Goal: Information Seeking & Learning: Learn about a topic

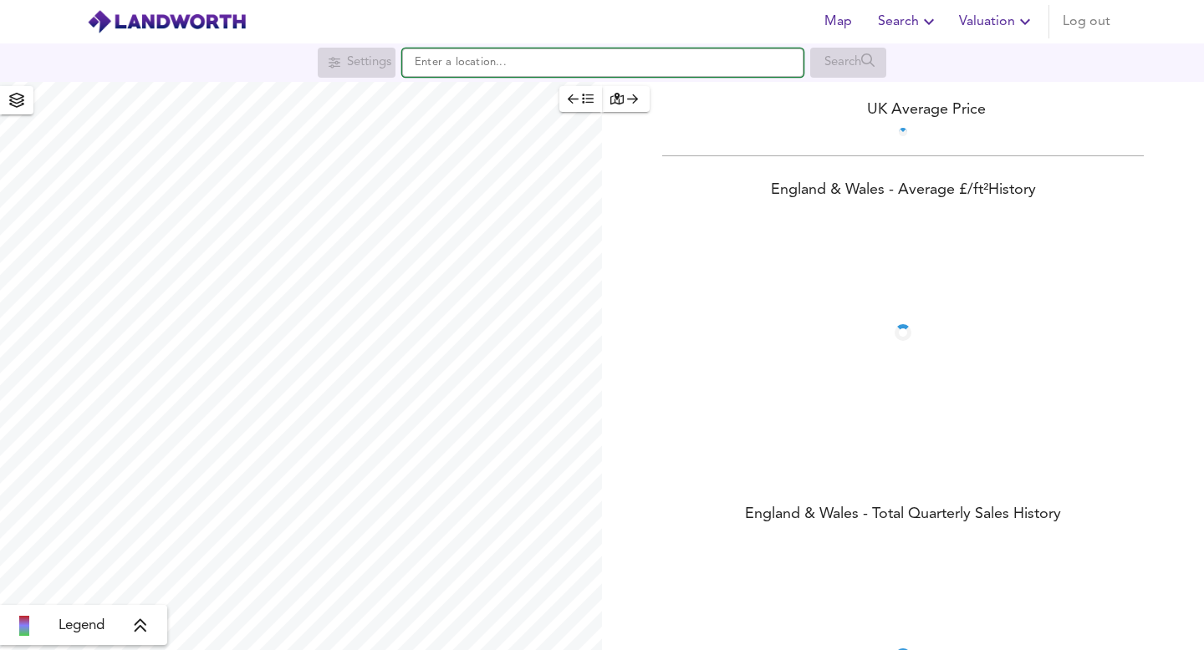
click at [524, 65] on input "text" at bounding box center [602, 62] width 401 height 28
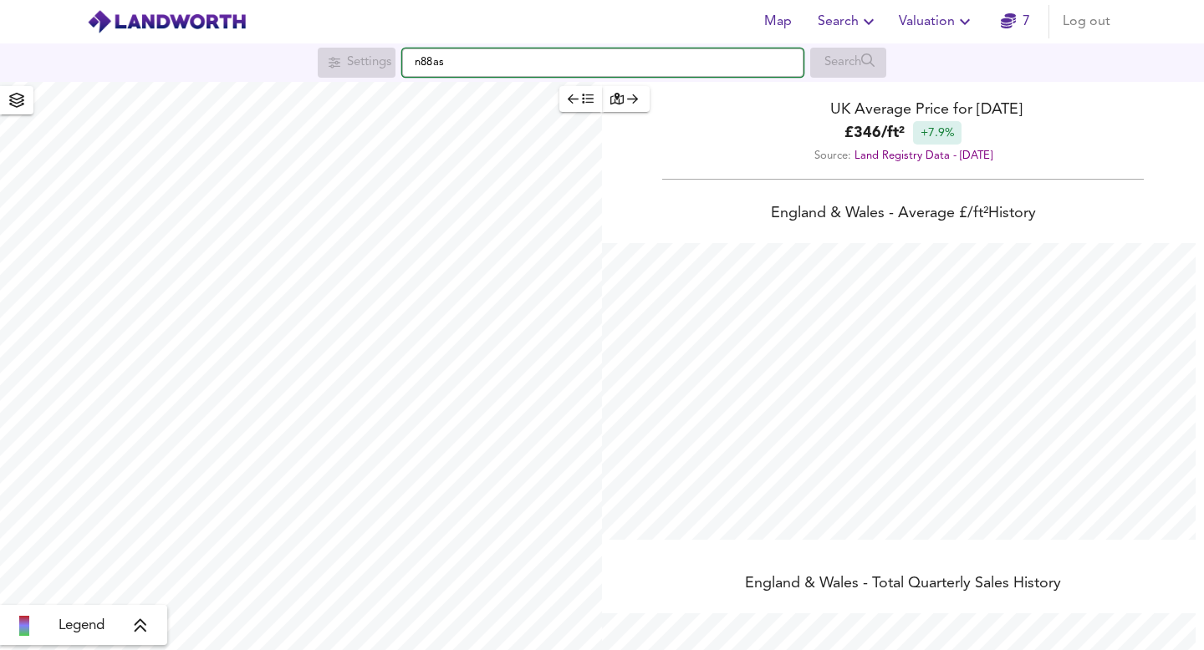
scroll to position [650, 1204]
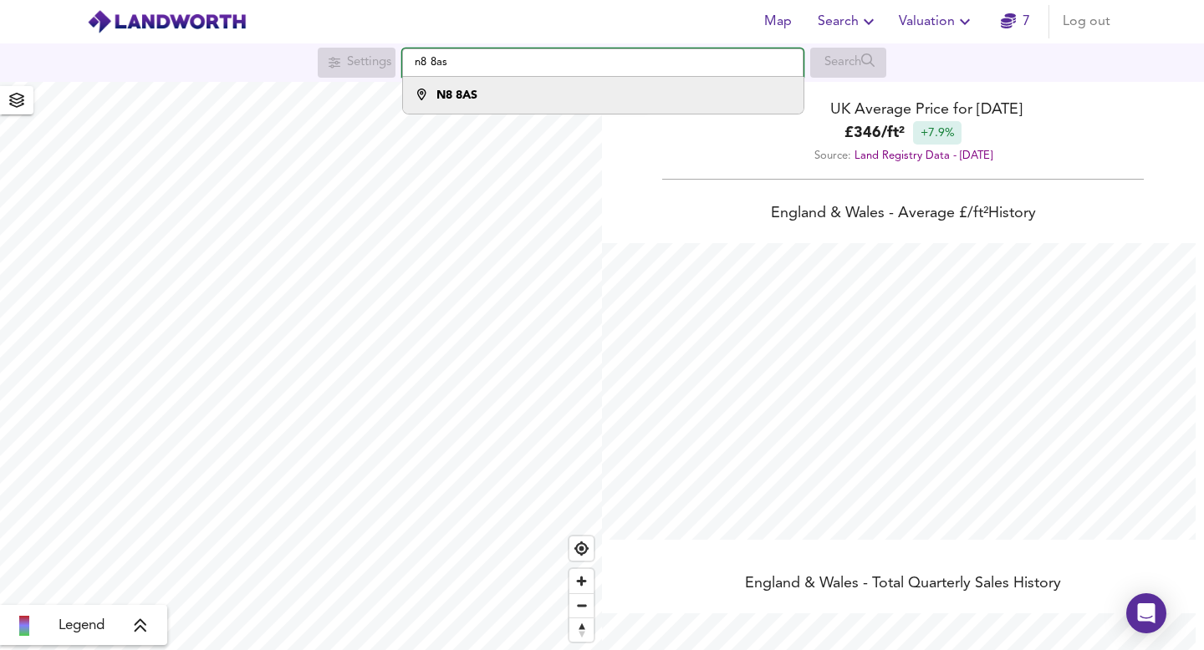
type input "n8 8as"
click at [477, 94] on strong "N8 8AS" at bounding box center [456, 95] width 41 height 12
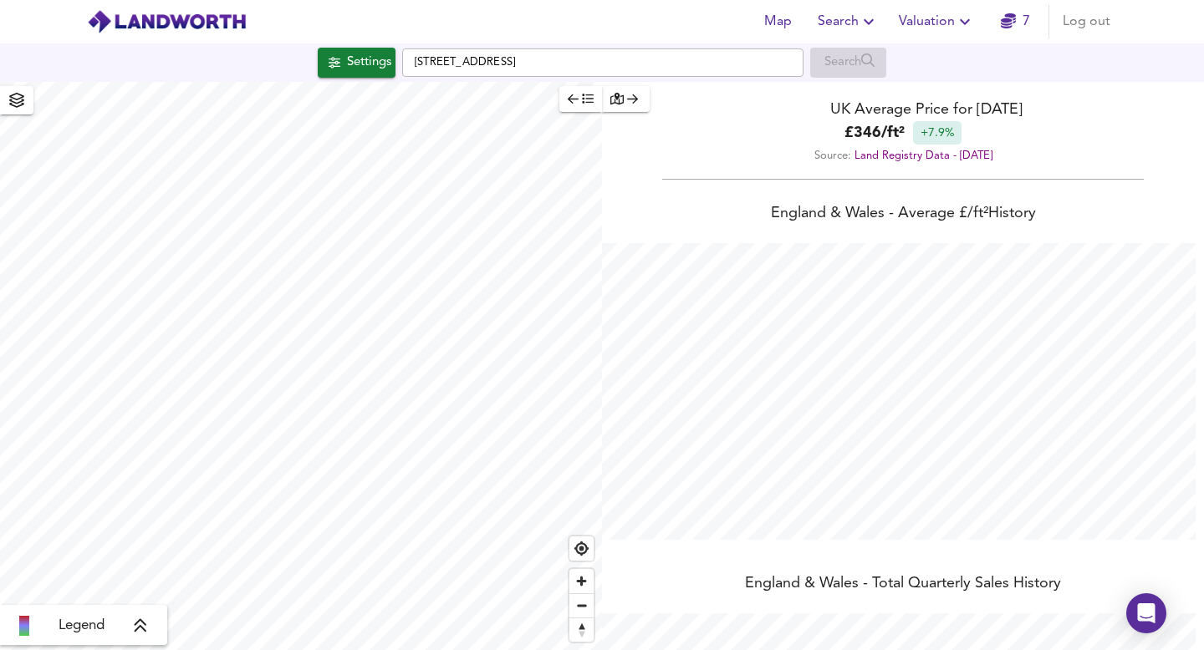
checkbox input "false"
checkbox input "true"
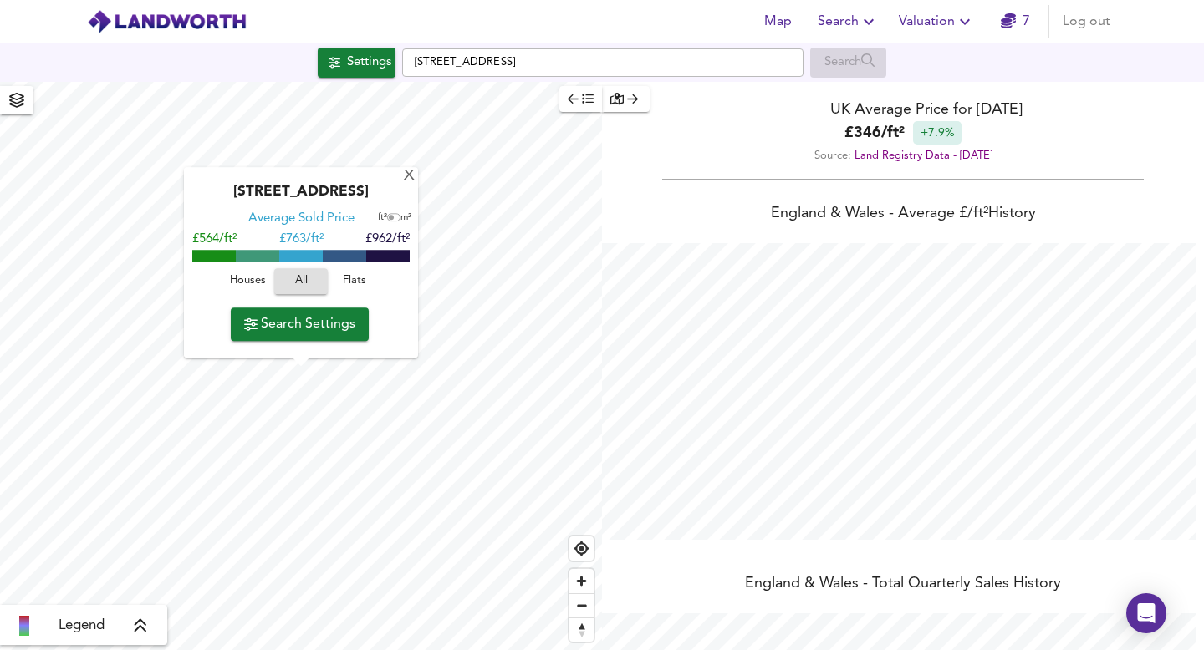
click at [325, 331] on span "Search Settings" at bounding box center [299, 324] width 111 height 23
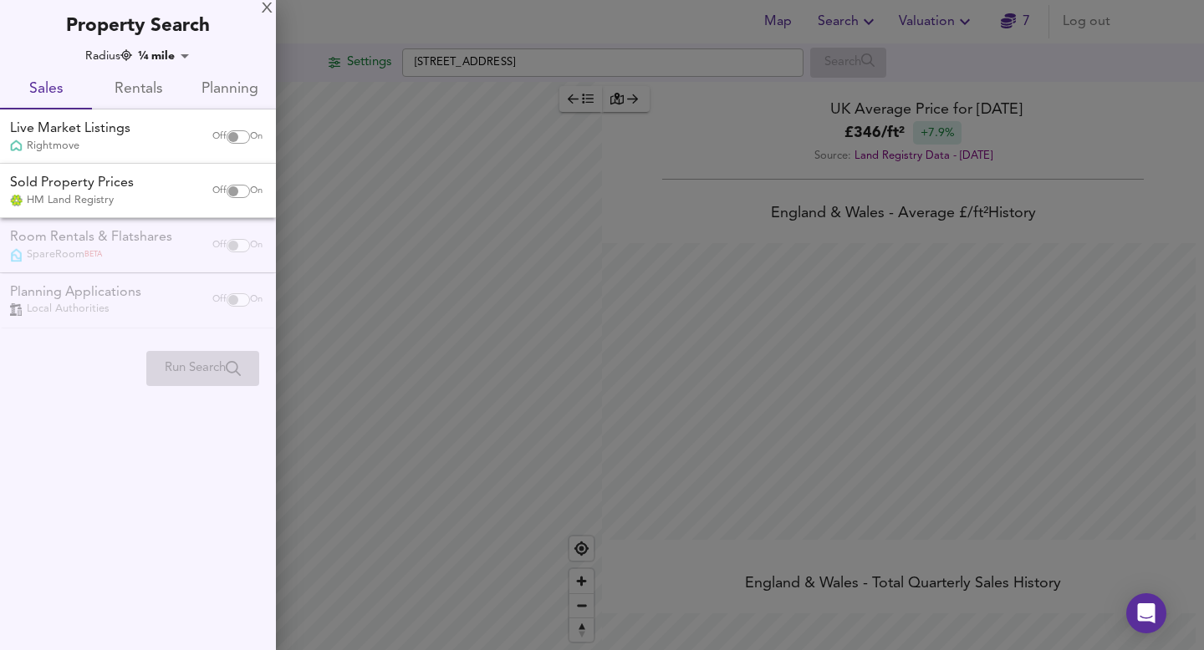
click at [230, 188] on input "checkbox" at bounding box center [233, 191] width 40 height 13
checkbox input "true"
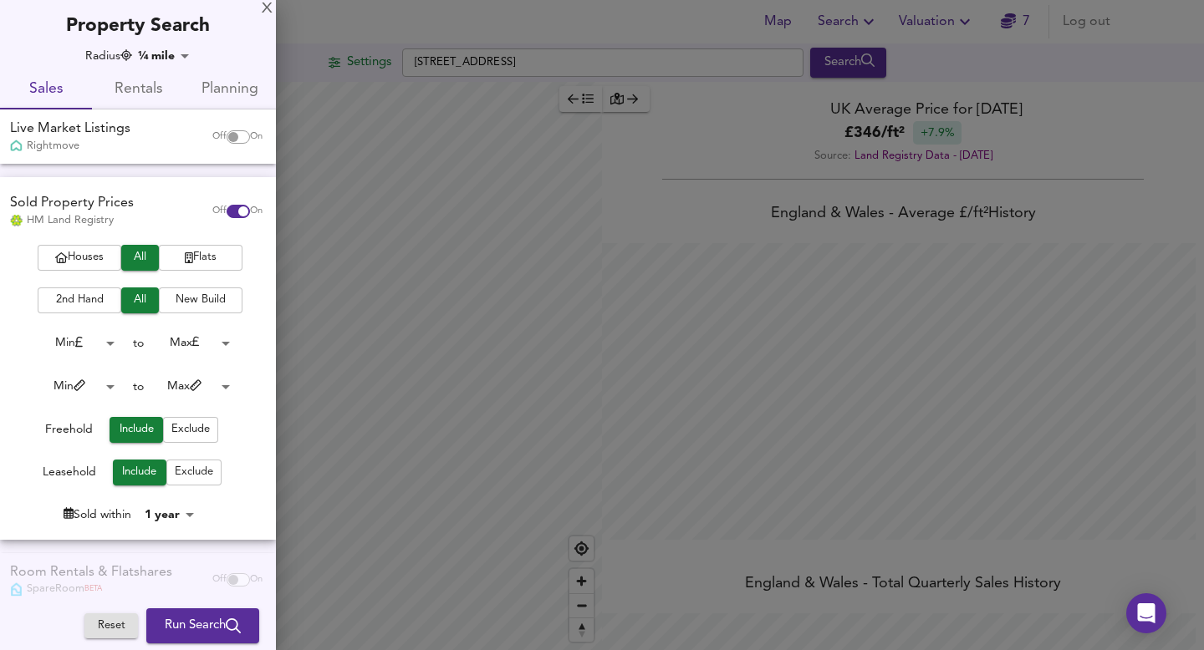
click at [223, 136] on input "checkbox" at bounding box center [233, 136] width 40 height 13
checkbox input "true"
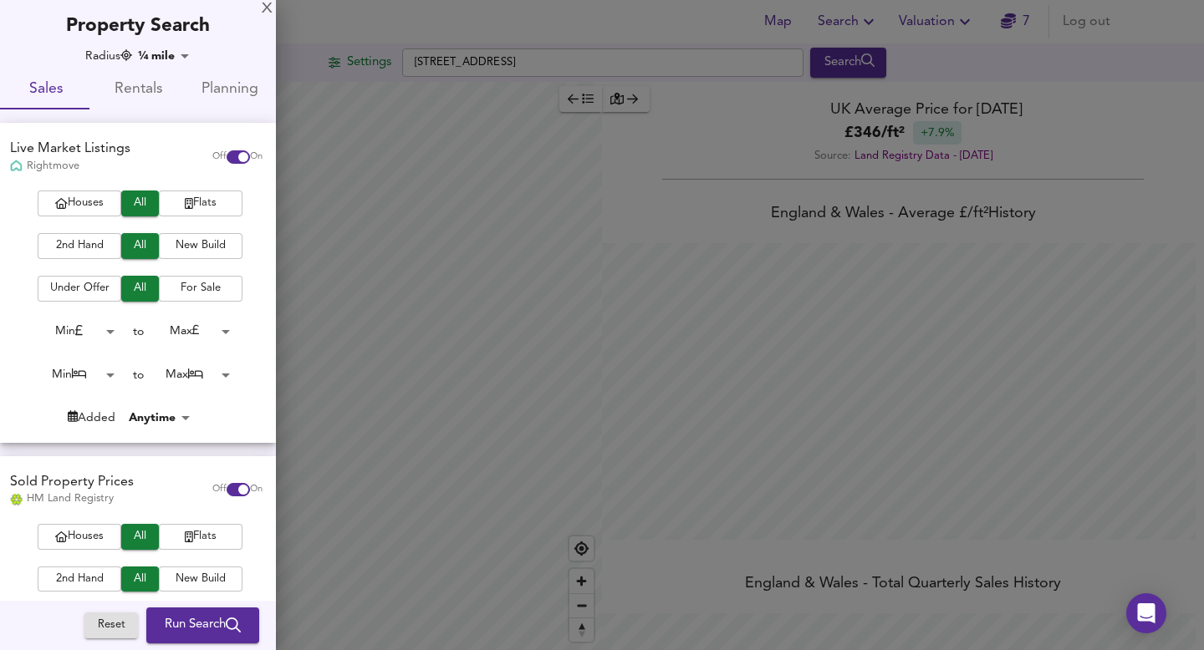
click at [192, 632] on span "Run Search" at bounding box center [203, 626] width 76 height 22
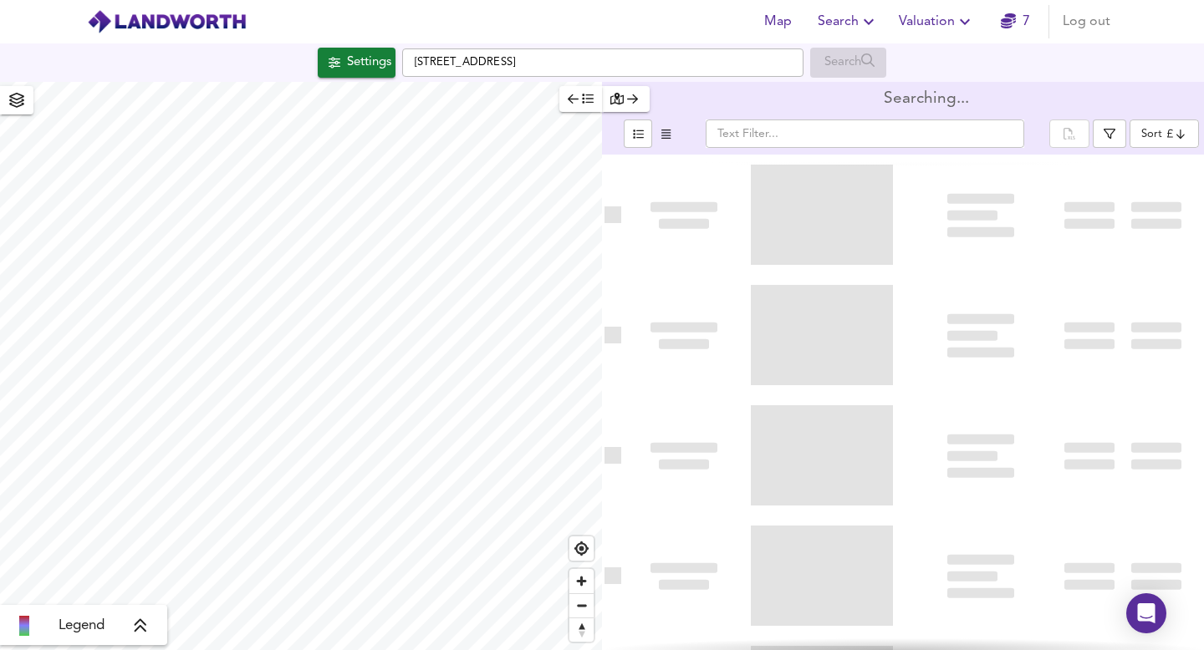
type input "bestdeal"
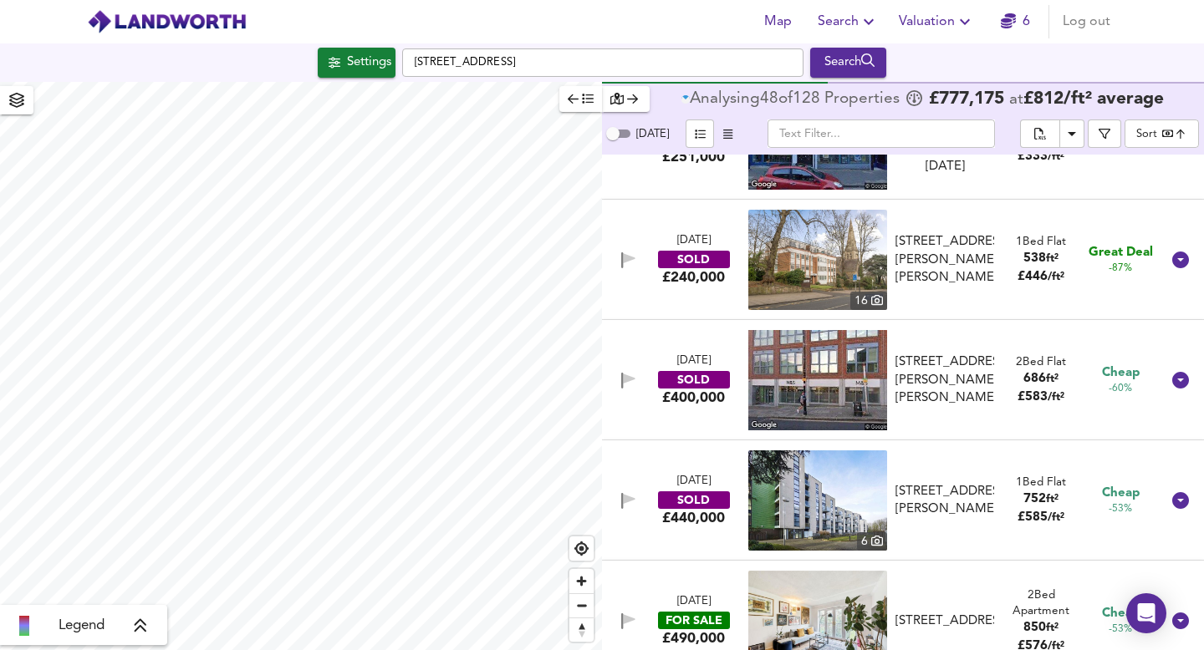
scroll to position [79, 0]
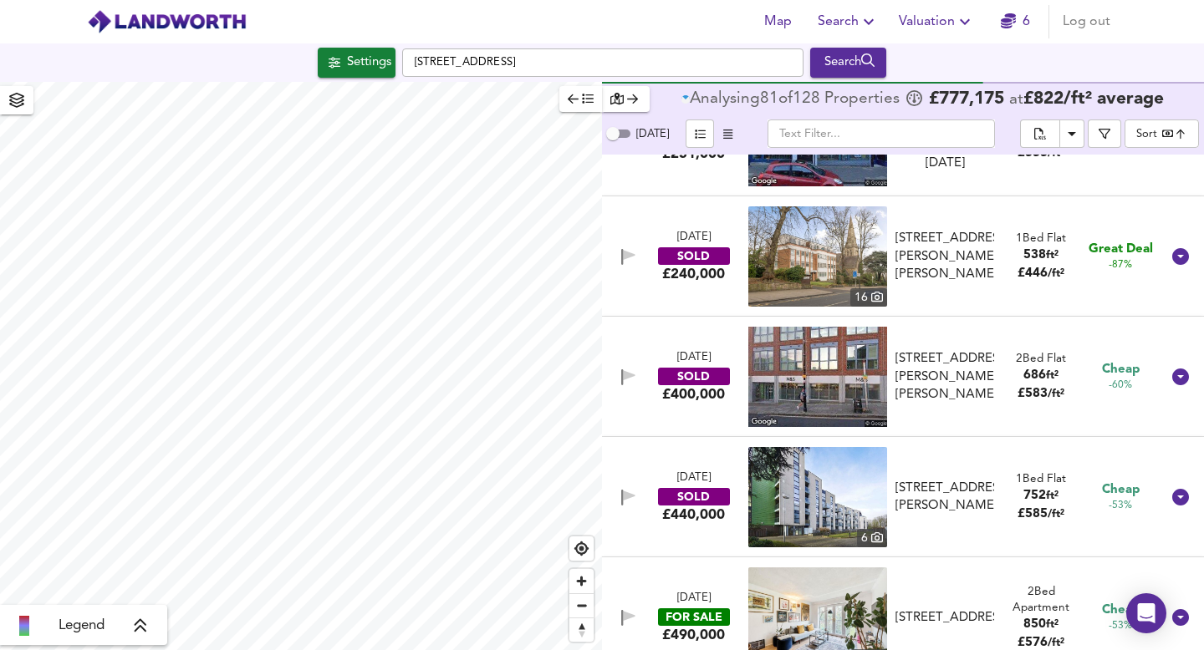
click at [748, 254] on img at bounding box center [817, 257] width 139 height 100
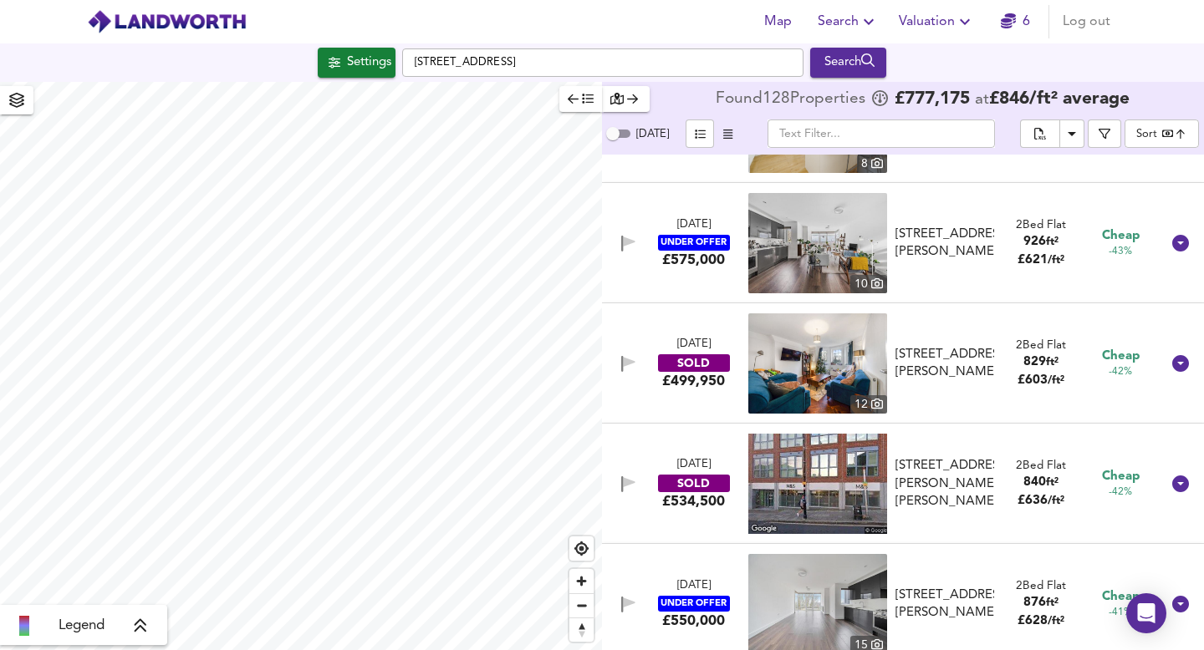
scroll to position [1058, 0]
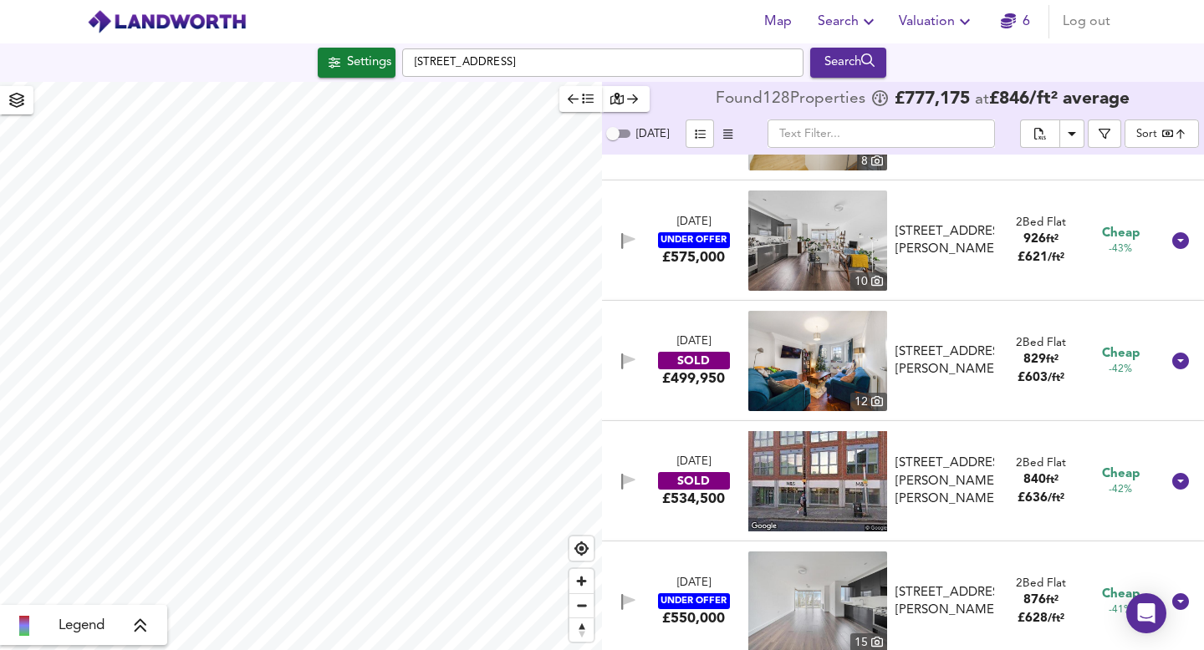
click at [722, 350] on div "[DATE] SOLD £499,950" at bounding box center [693, 361] width 106 height 54
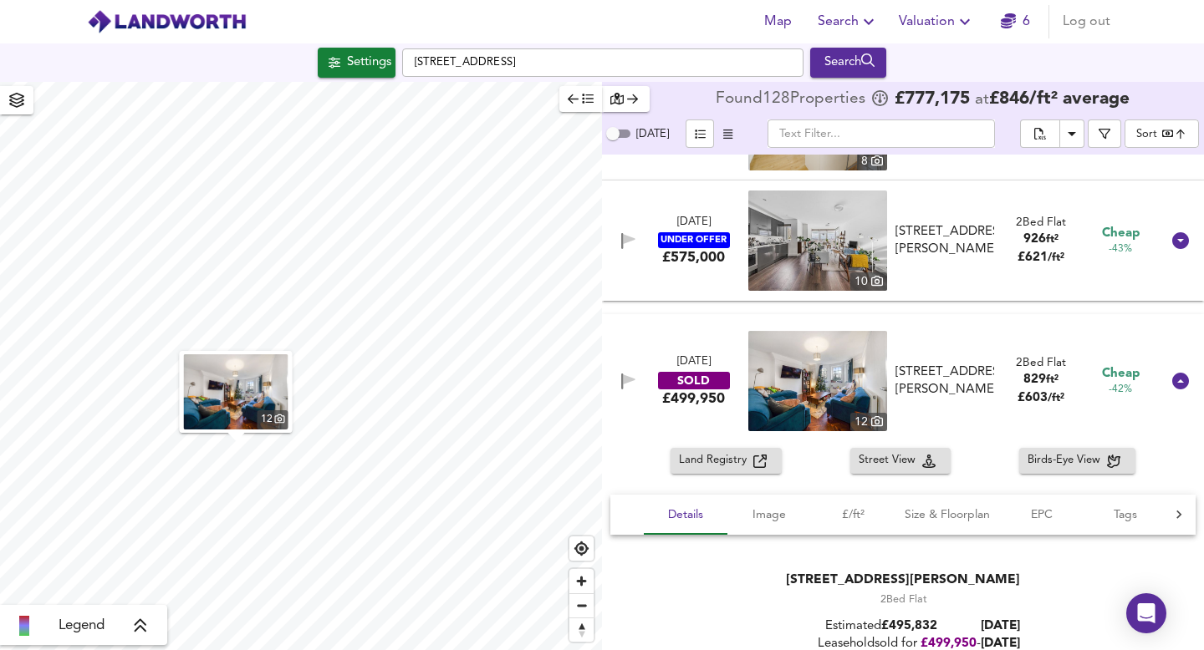
click at [788, 392] on img at bounding box center [817, 381] width 139 height 100
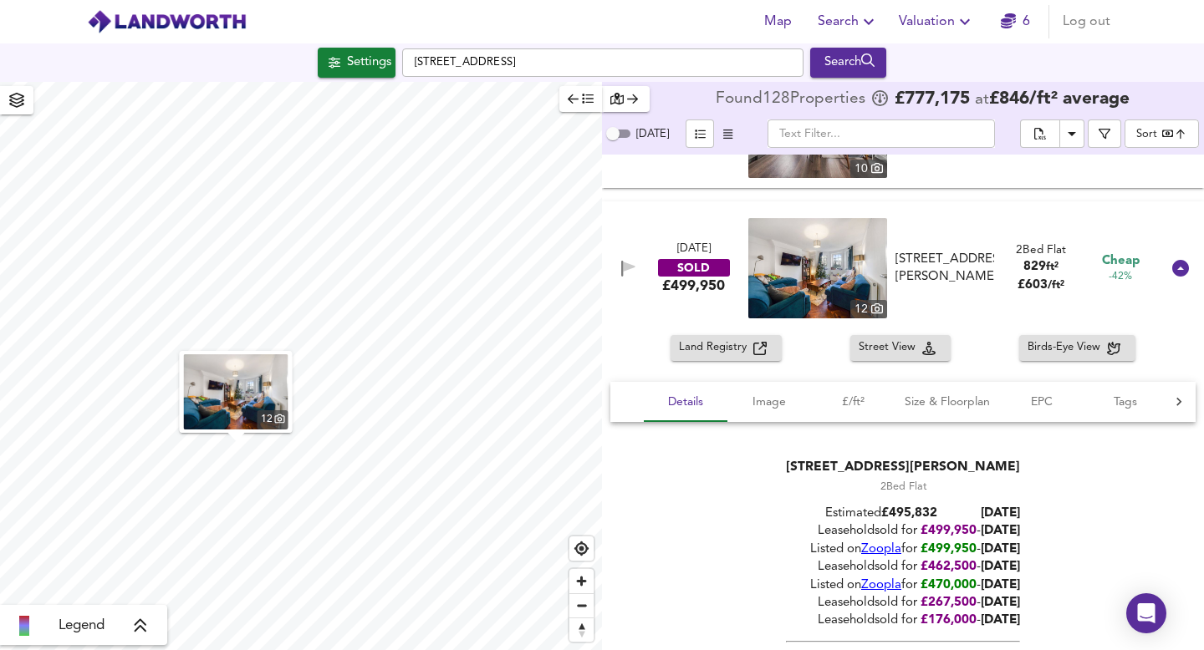
scroll to position [0, 0]
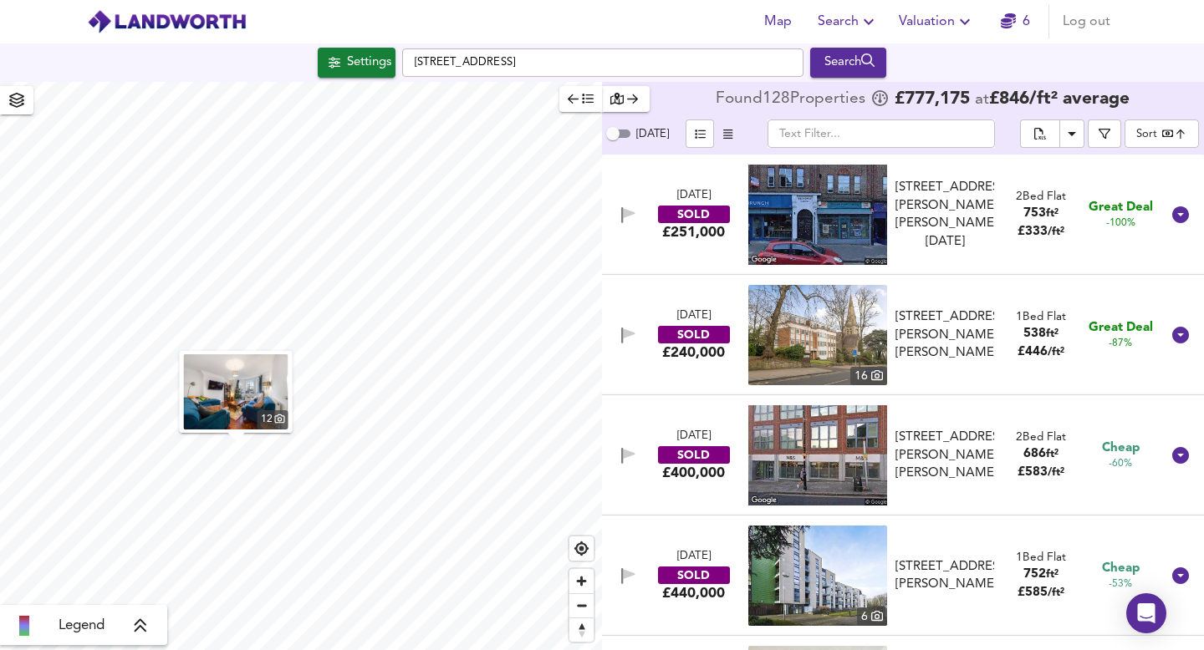
click at [686, 238] on div "£251,000" at bounding box center [693, 232] width 63 height 18
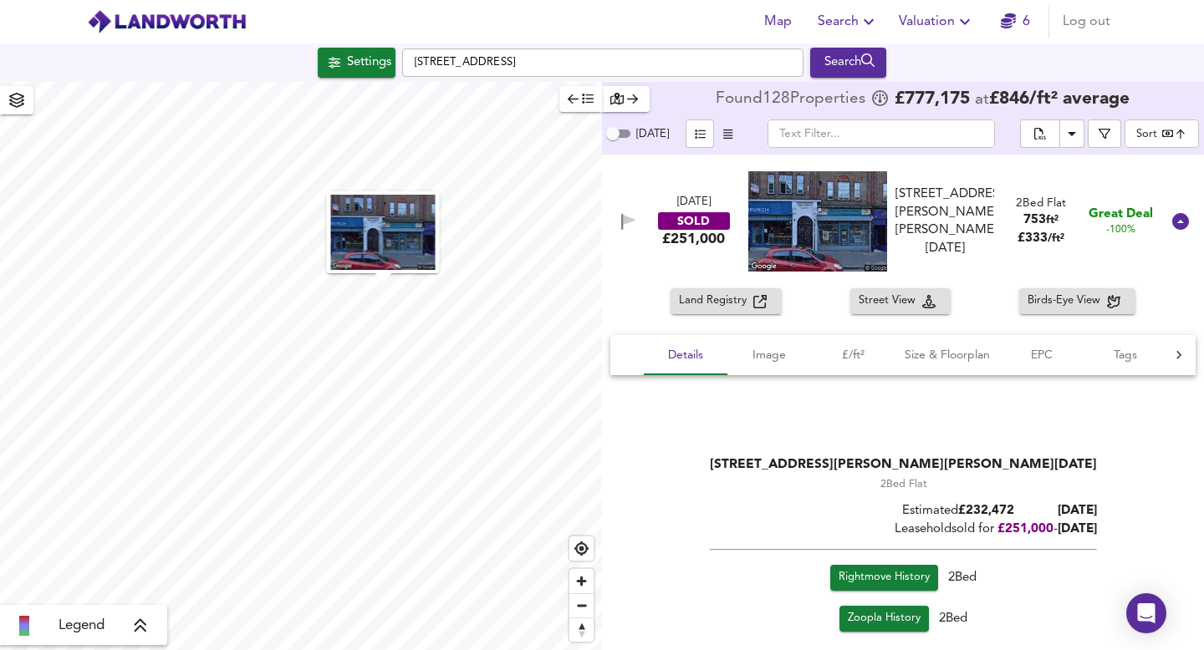
click at [701, 223] on div "SOLD" at bounding box center [694, 221] width 72 height 18
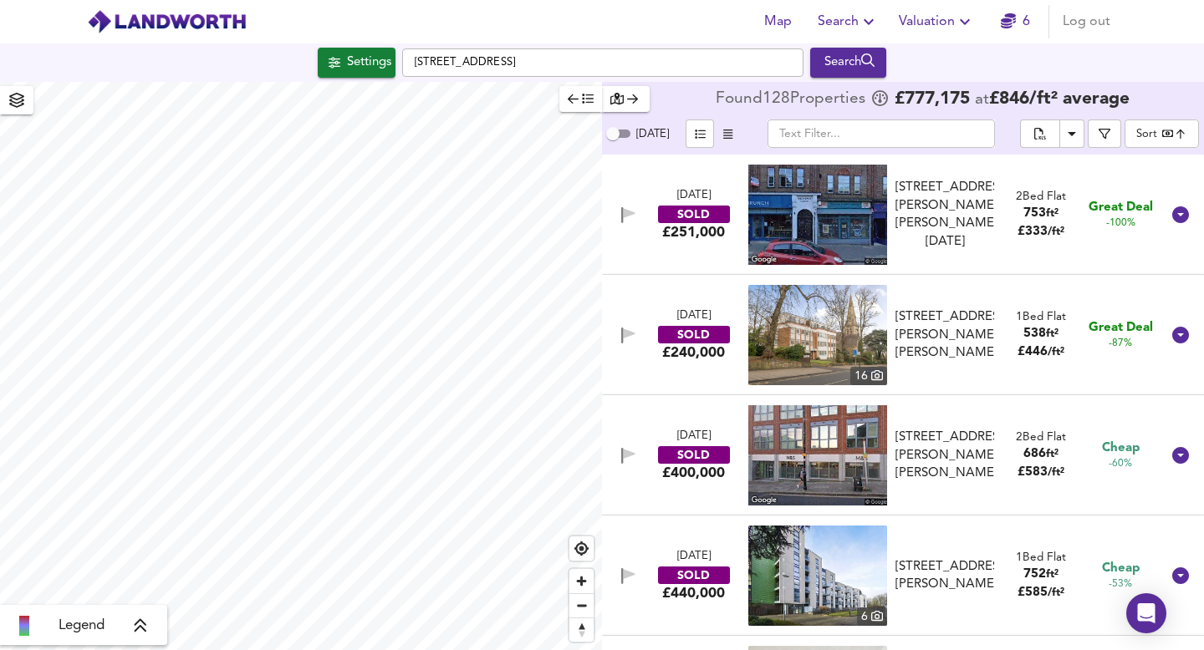
click at [763, 230] on img at bounding box center [817, 215] width 139 height 100
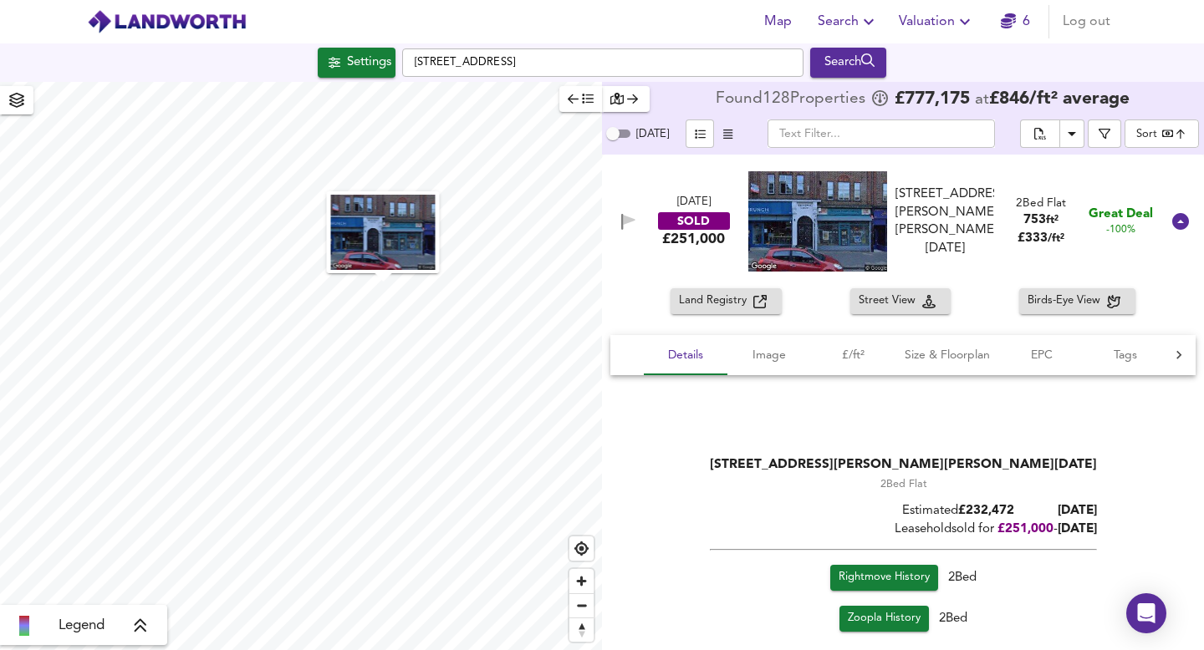
click at [736, 304] on span "Land Registry" at bounding box center [716, 301] width 74 height 19
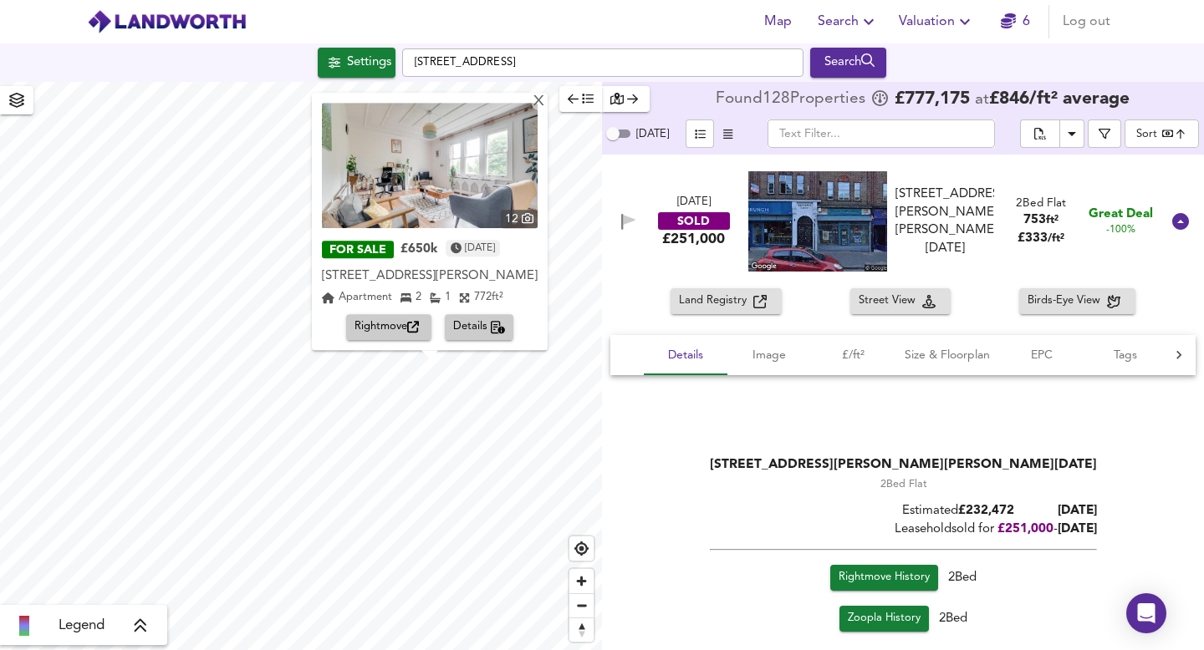
click at [410, 201] on img at bounding box center [430, 165] width 216 height 125
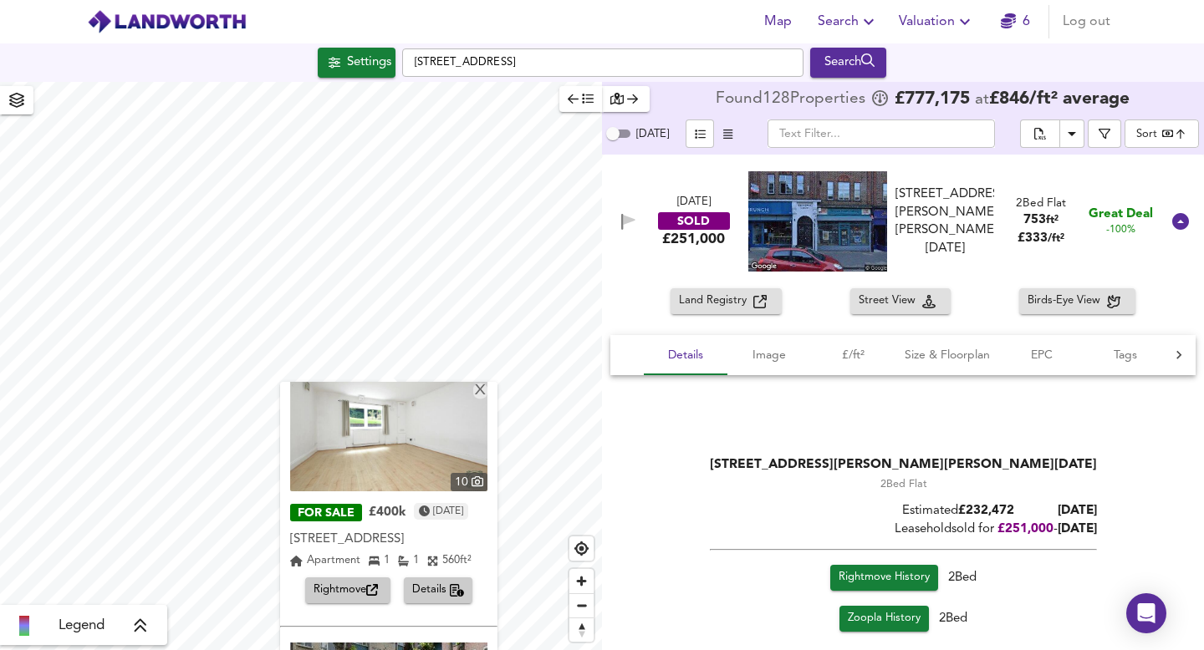
scroll to position [28, 0]
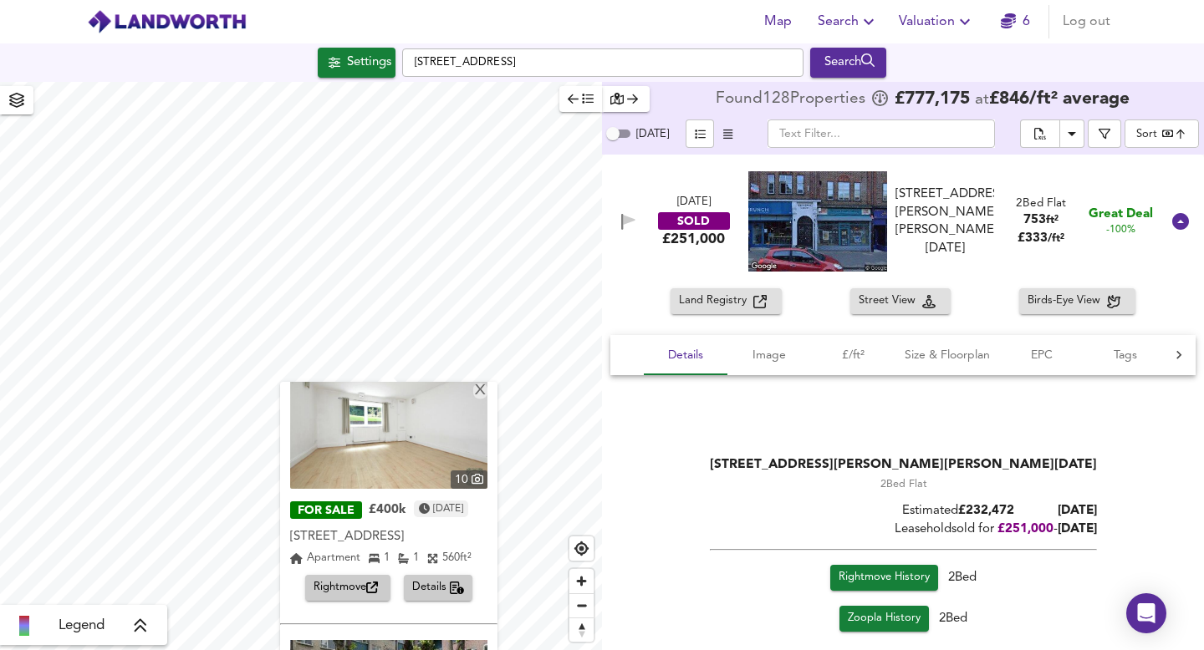
click at [393, 424] on img at bounding box center [388, 426] width 197 height 125
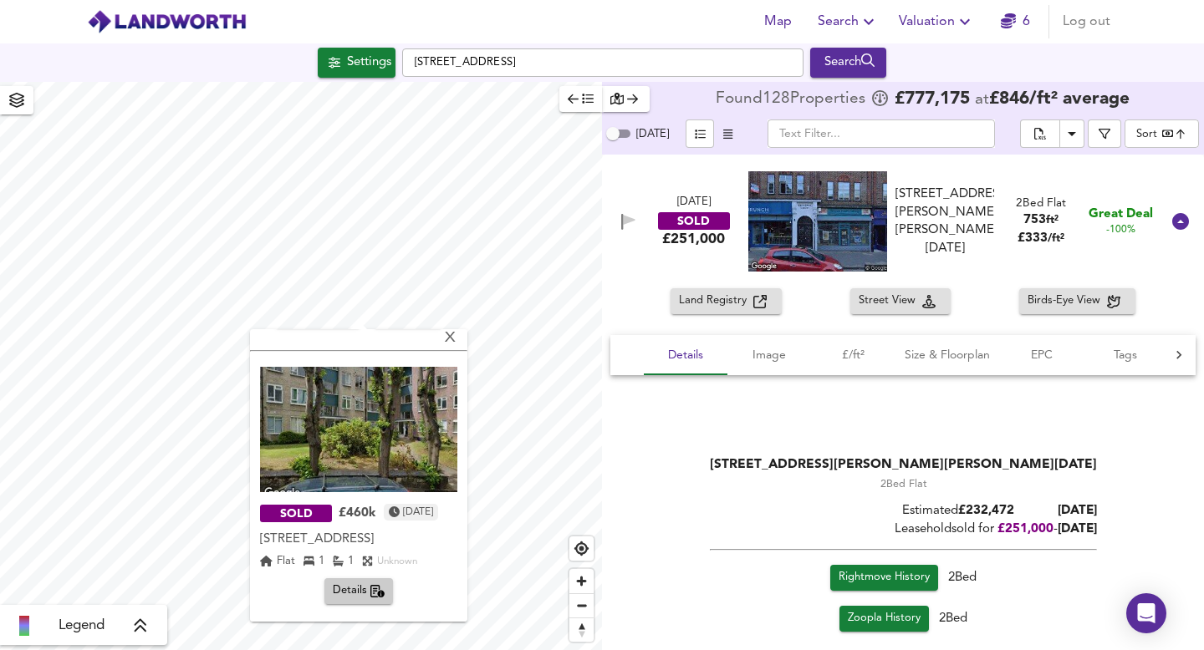
scroll to position [264, 0]
click at [370, 589] on icon "button" at bounding box center [377, 590] width 15 height 13
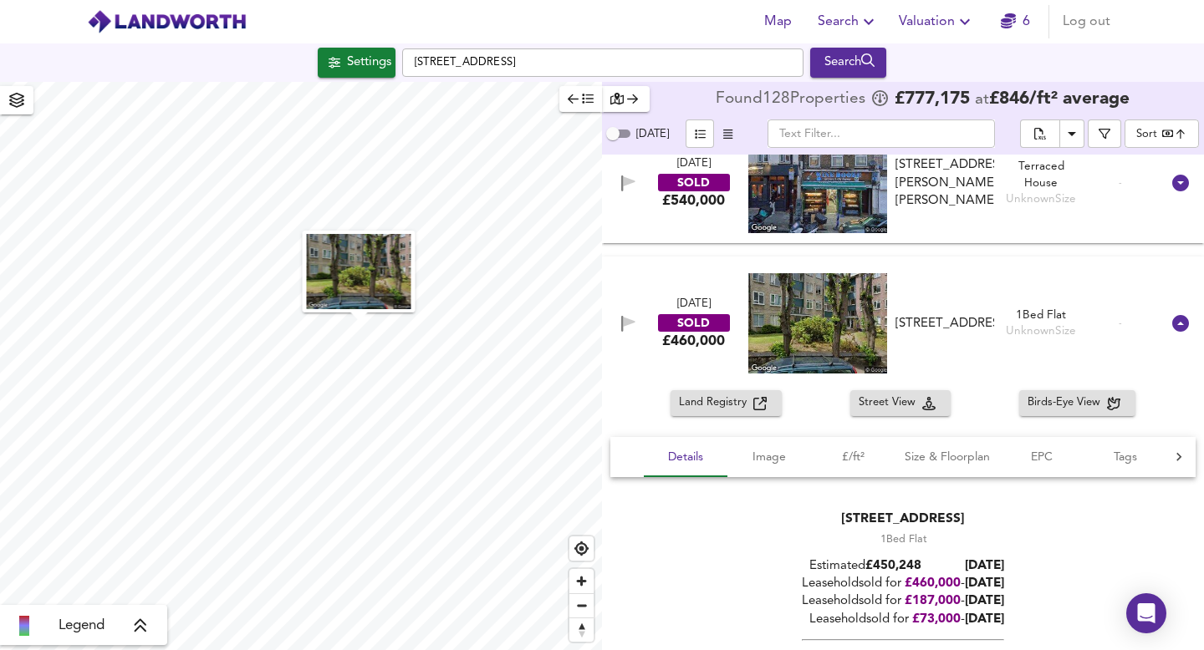
scroll to position [15175, 0]
click at [804, 333] on img at bounding box center [817, 324] width 139 height 100
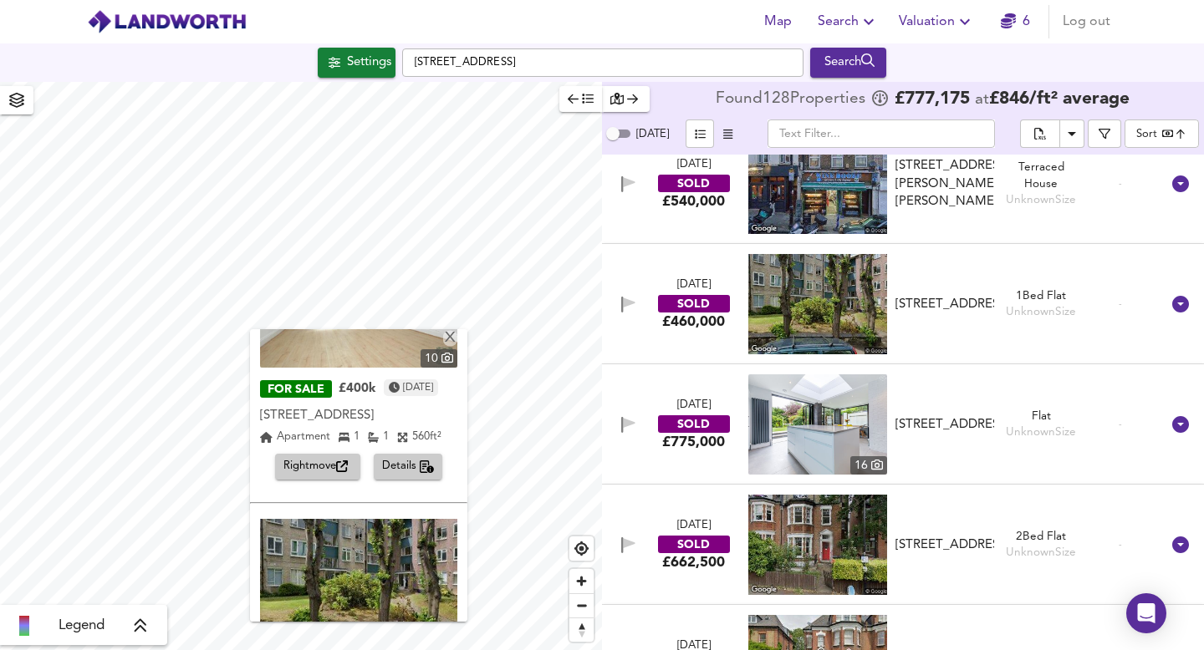
scroll to position [264, 0]
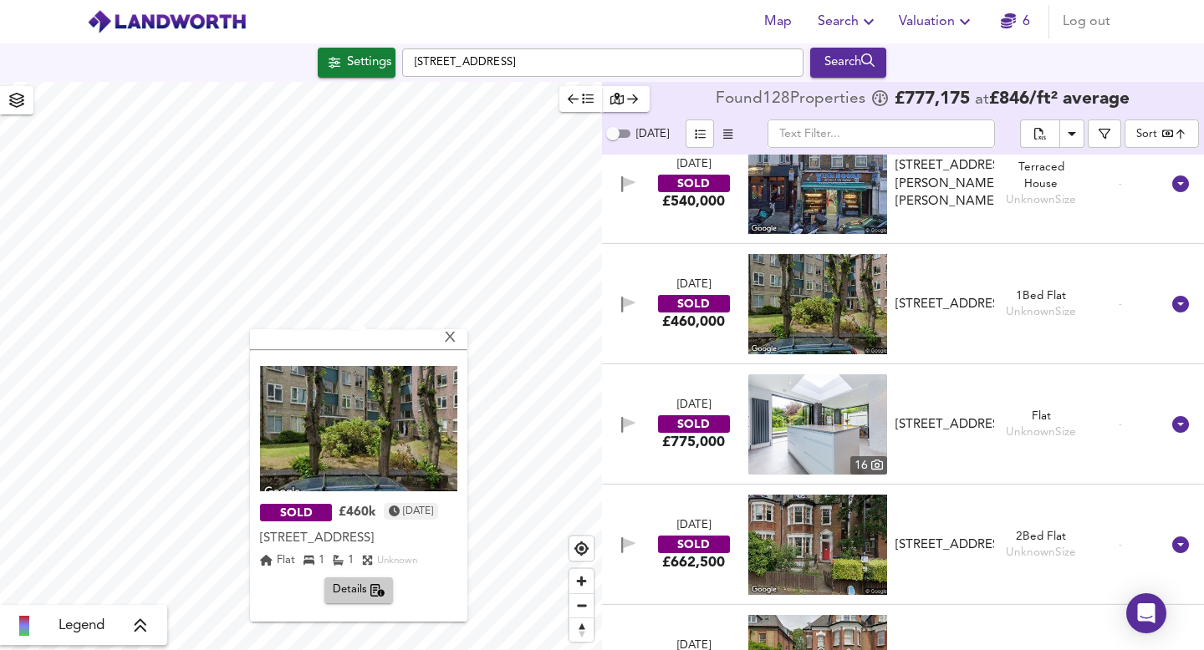
click at [365, 589] on span "Details" at bounding box center [359, 590] width 53 height 19
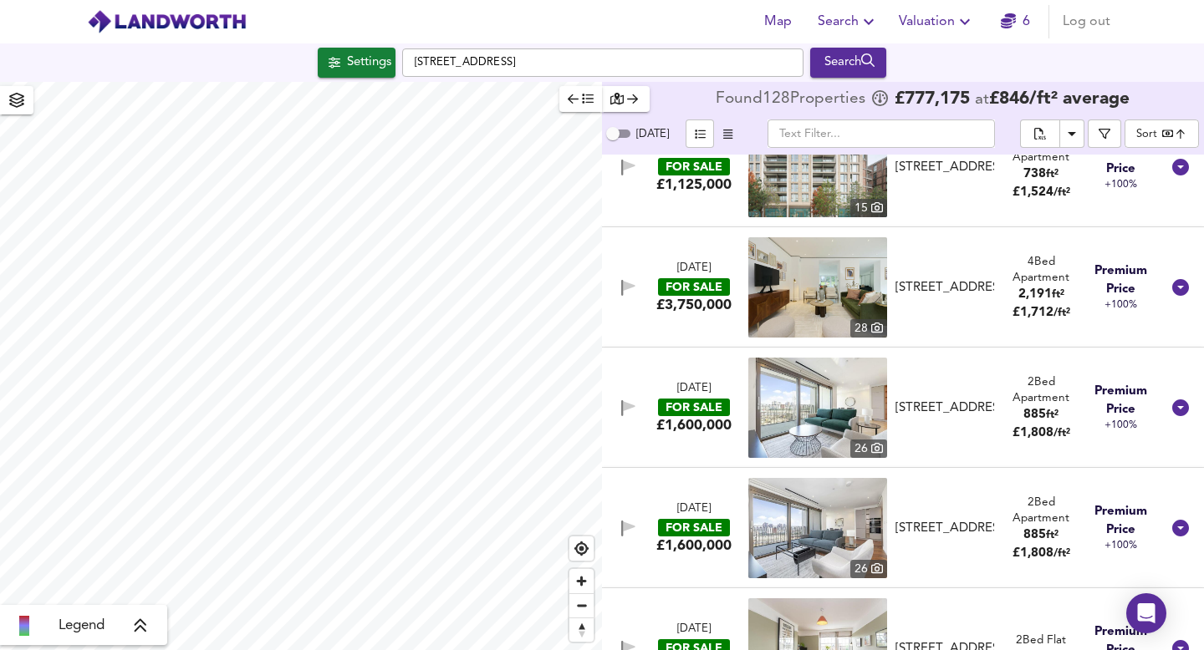
scroll to position [14345, 0]
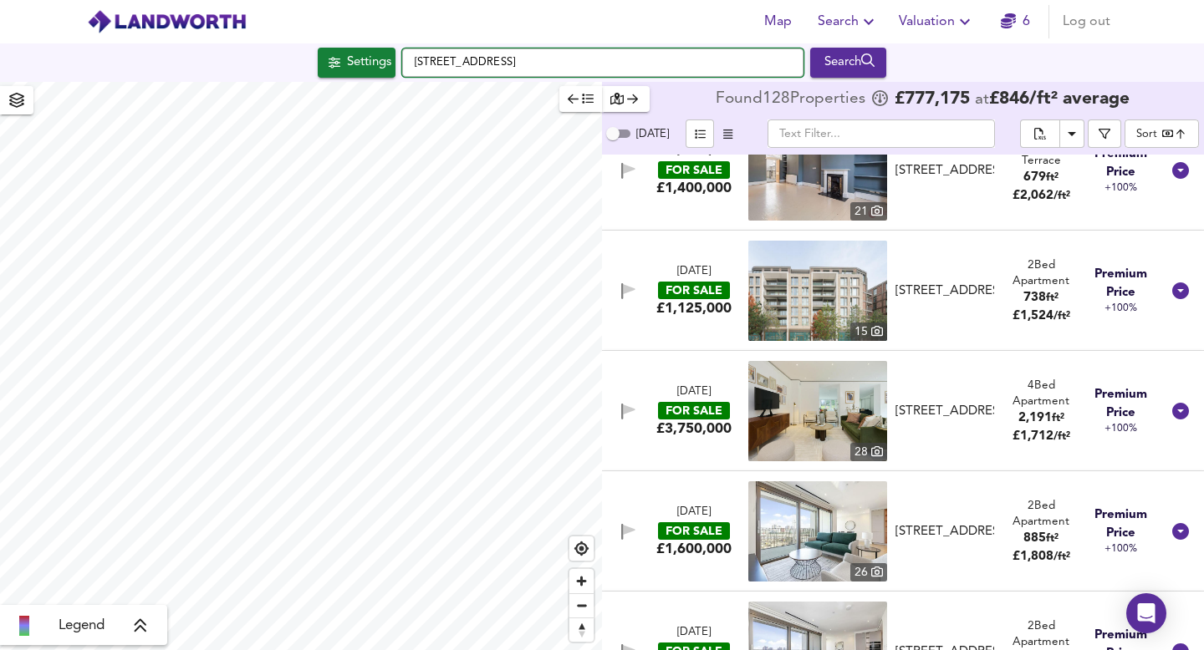
drag, startPoint x: 543, startPoint y: 65, endPoint x: 375, endPoint y: 64, distance: 168.1
click at [375, 64] on div "[STREET_ADDRESS] Search" at bounding box center [602, 63] width 1204 height 30
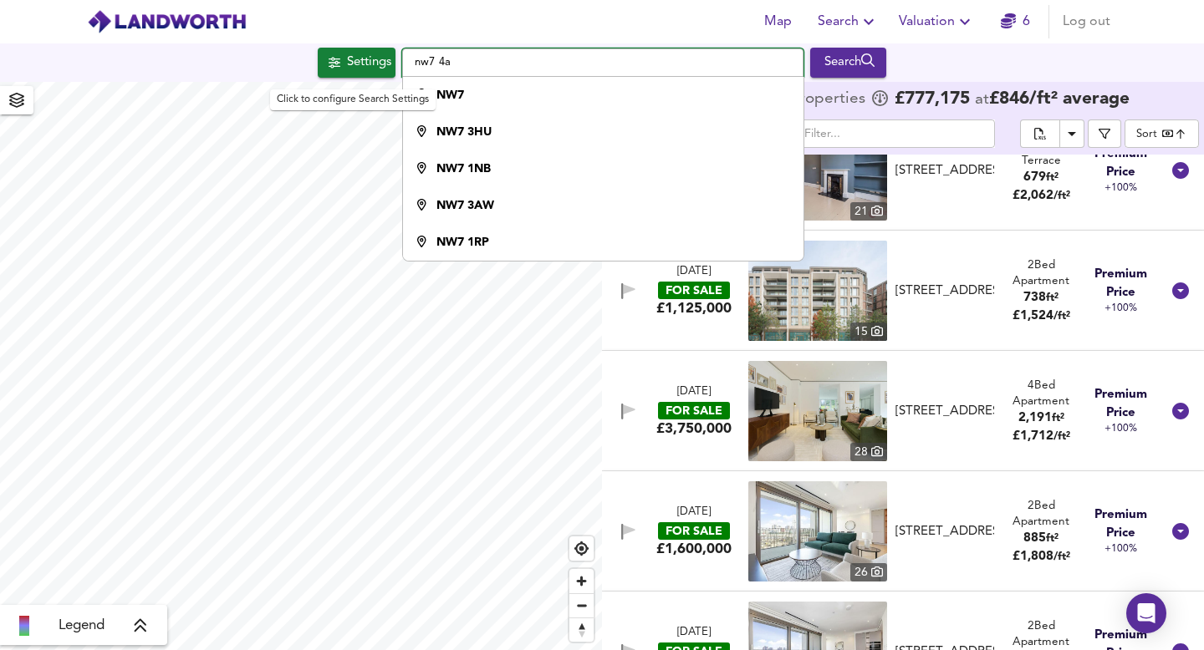
type input "nw7 4ad"
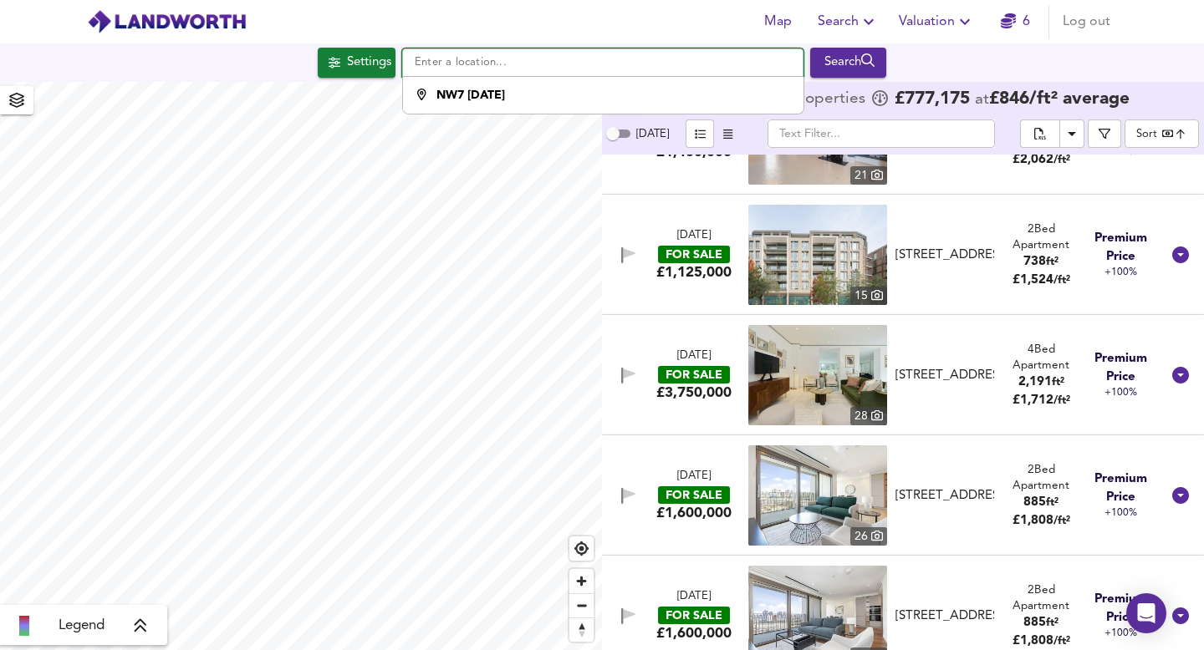
scroll to position [14378, 0]
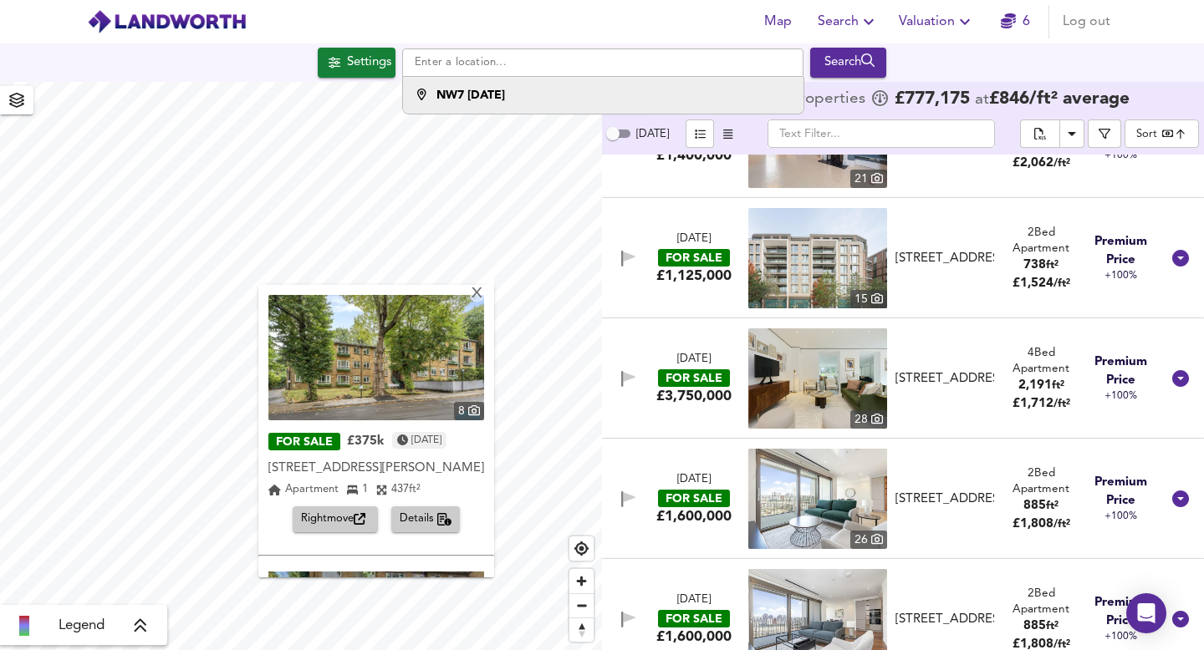
click at [461, 93] on strong "NW7 [DATE]" at bounding box center [470, 95] width 69 height 12
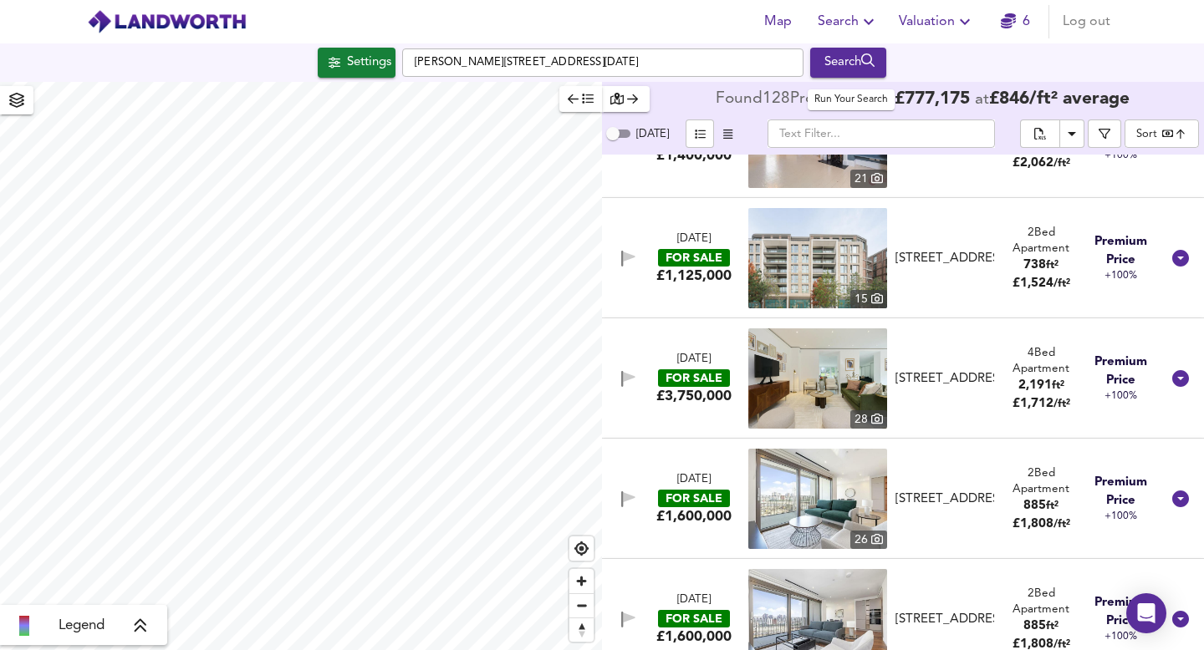
click at [824, 65] on div "Search" at bounding box center [848, 63] width 68 height 22
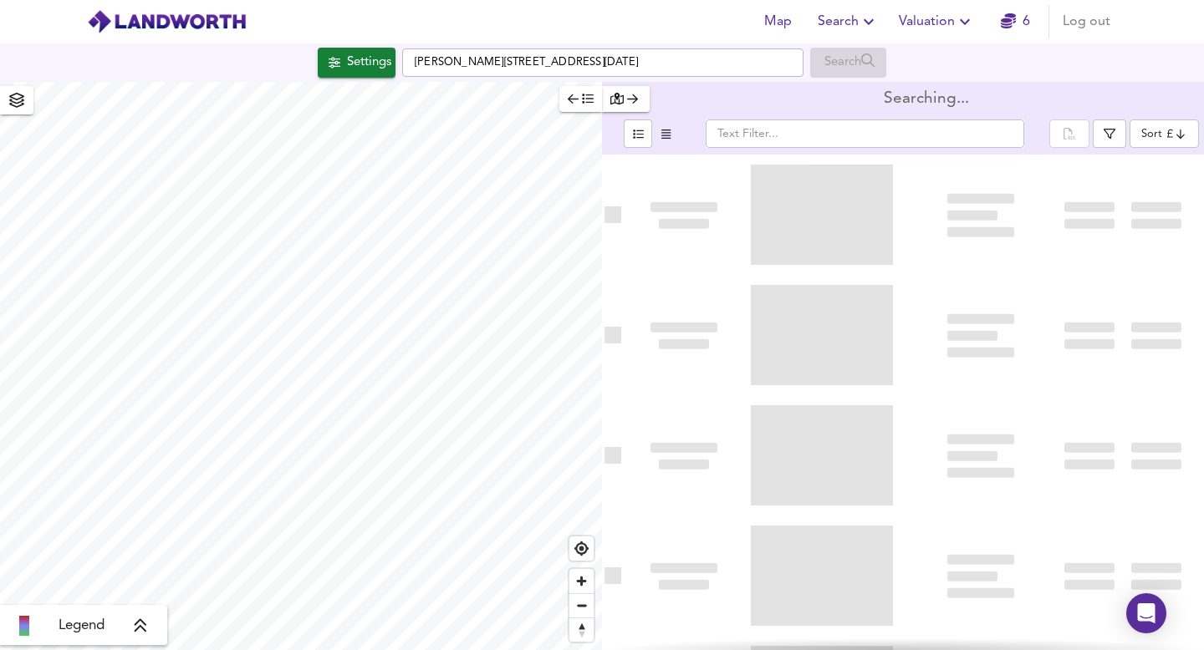
type input "bestdeal"
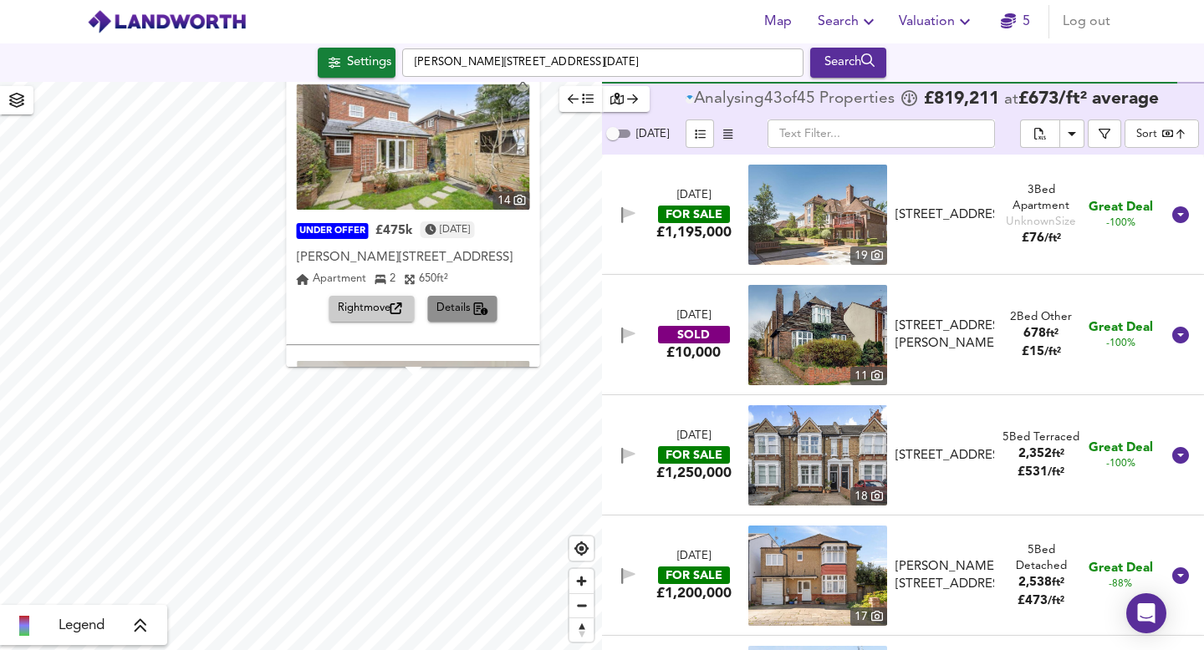
click at [453, 305] on span "Details" at bounding box center [462, 308] width 53 height 19
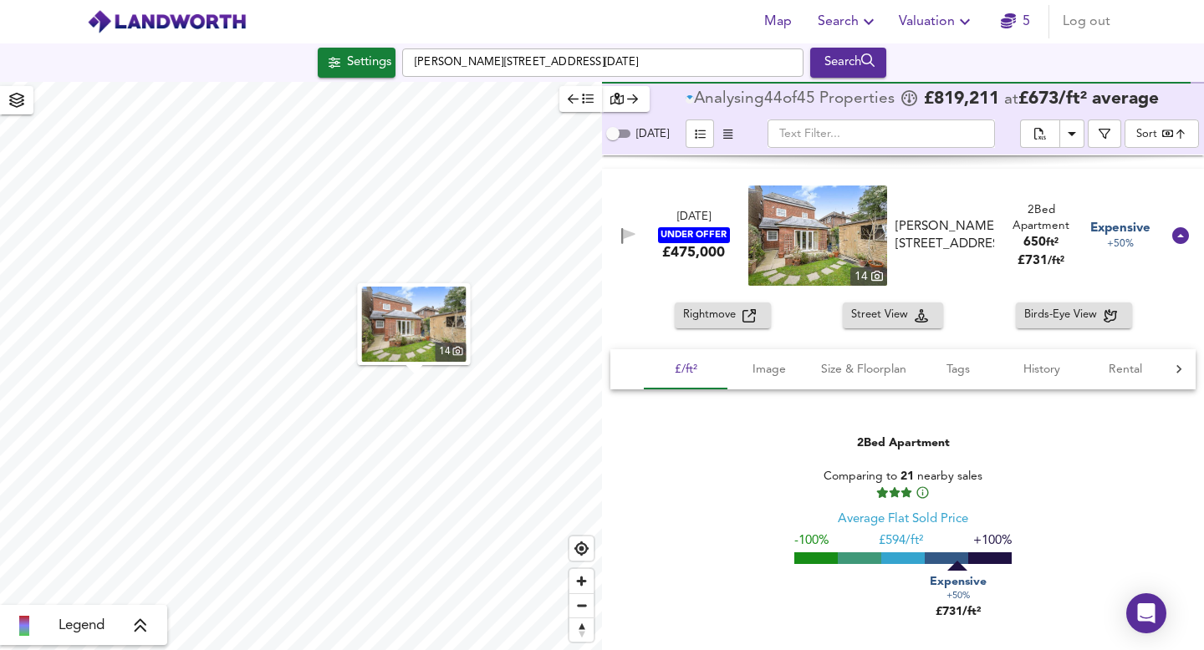
scroll to position [4094, 0]
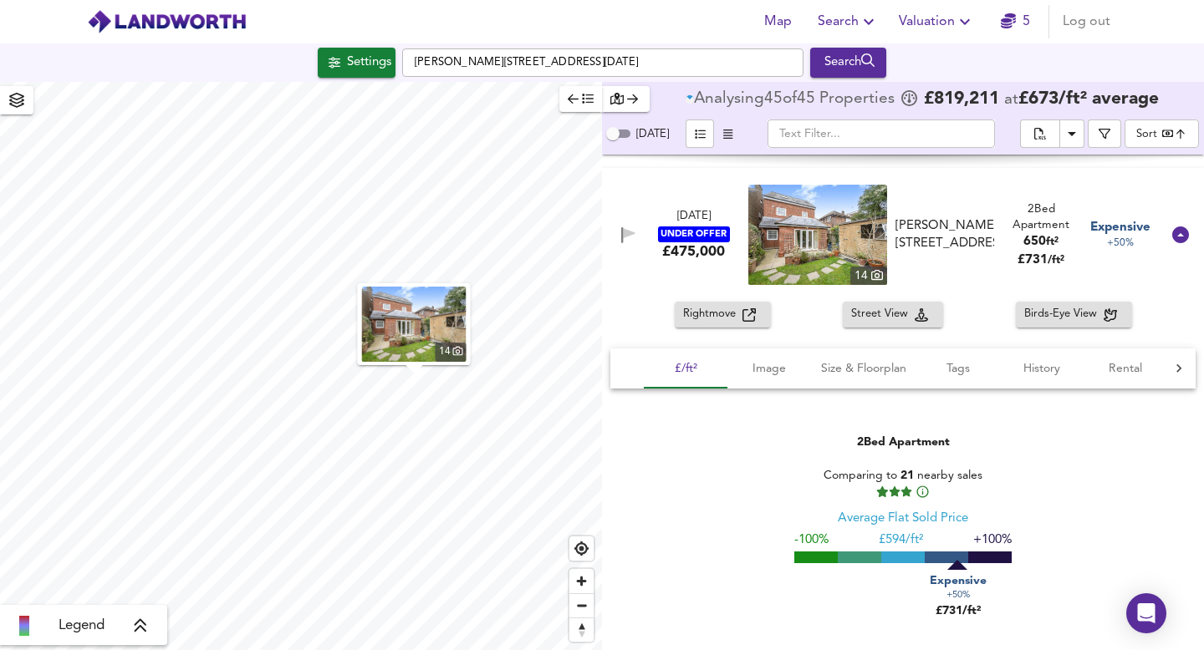
click at [1114, 248] on span "+50%" at bounding box center [1120, 244] width 27 height 14
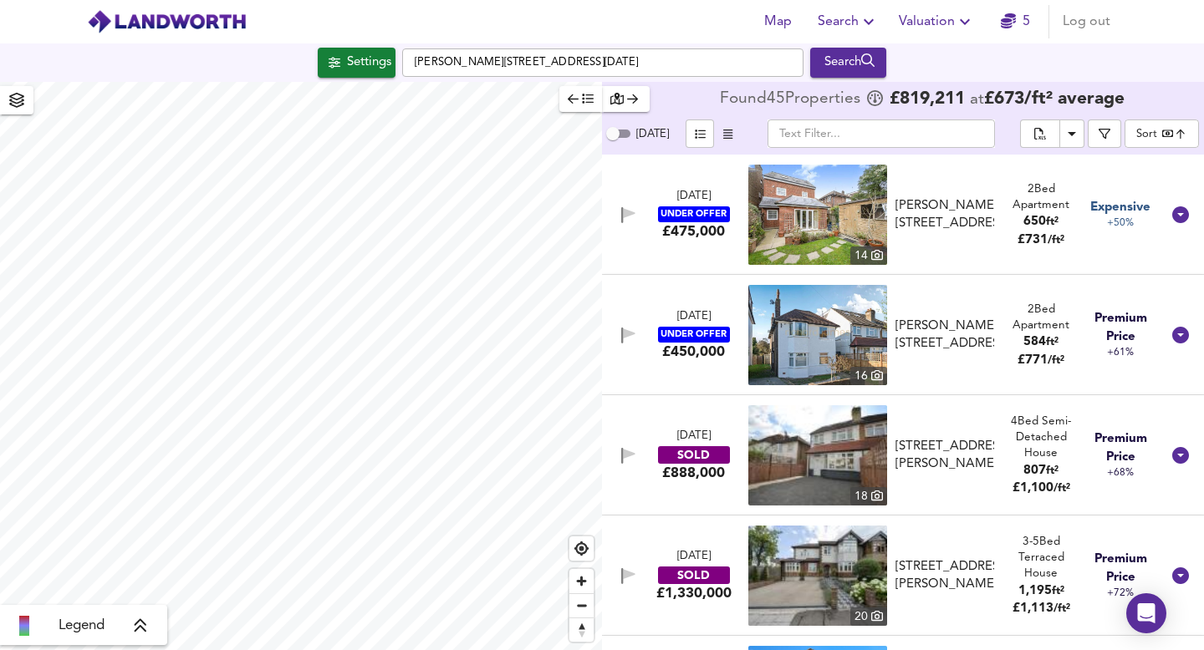
click at [1035, 227] on span "650" at bounding box center [1034, 222] width 23 height 13
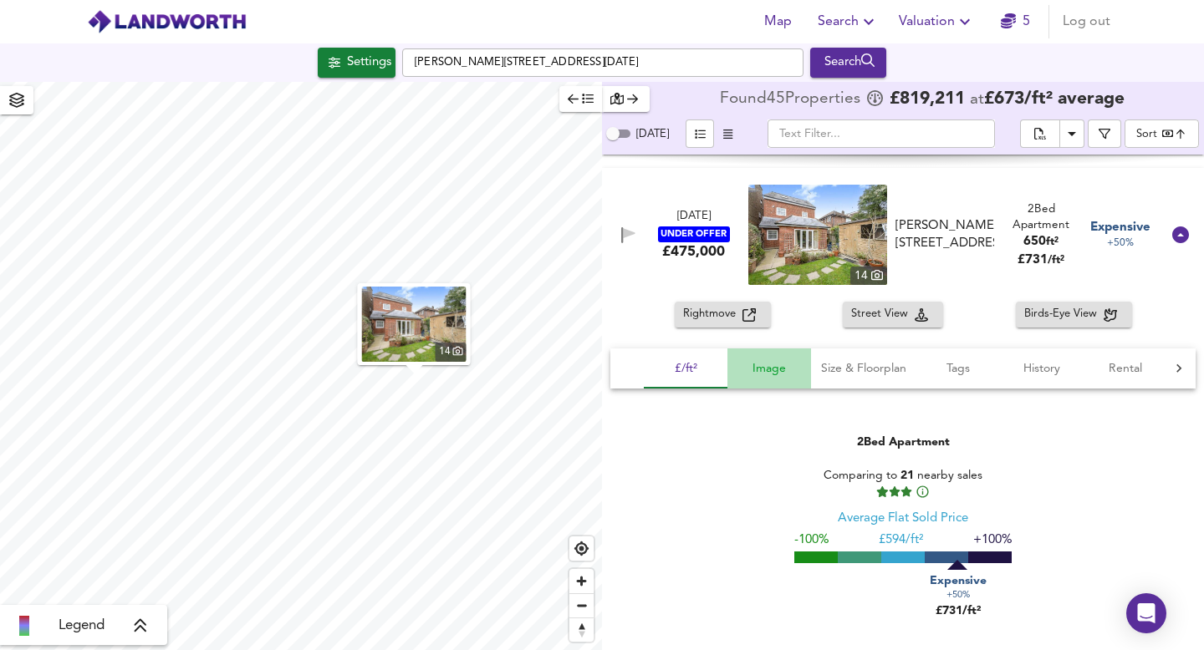
click at [777, 369] on span "Image" at bounding box center [769, 369] width 64 height 21
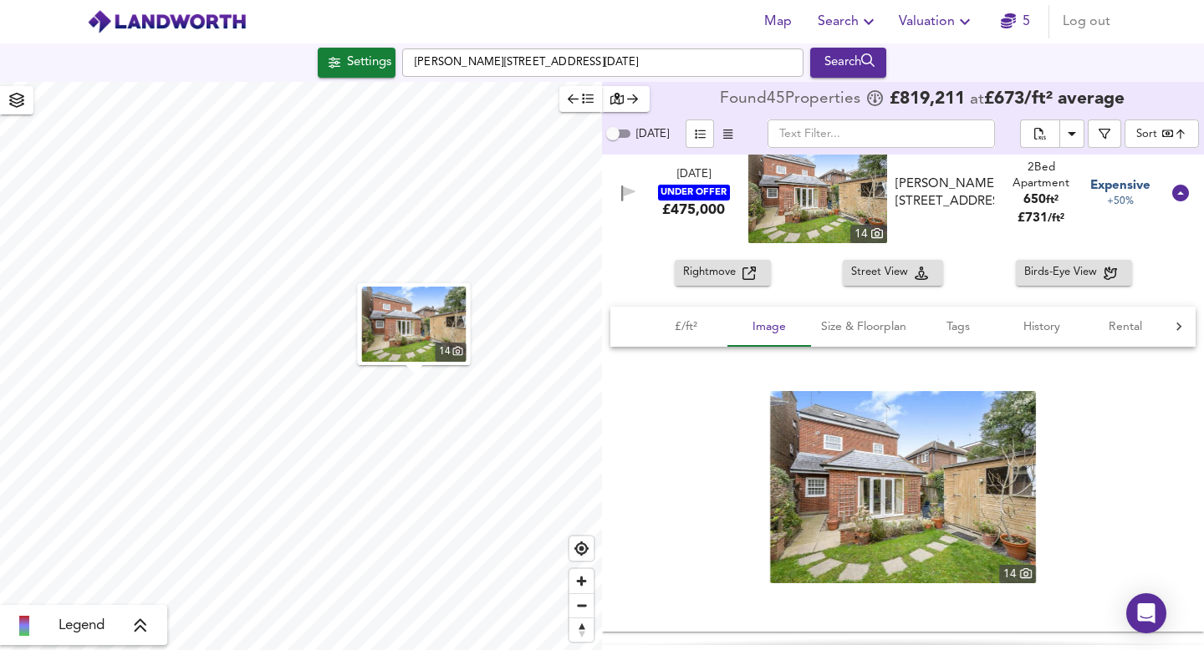
scroll to position [4120, 0]
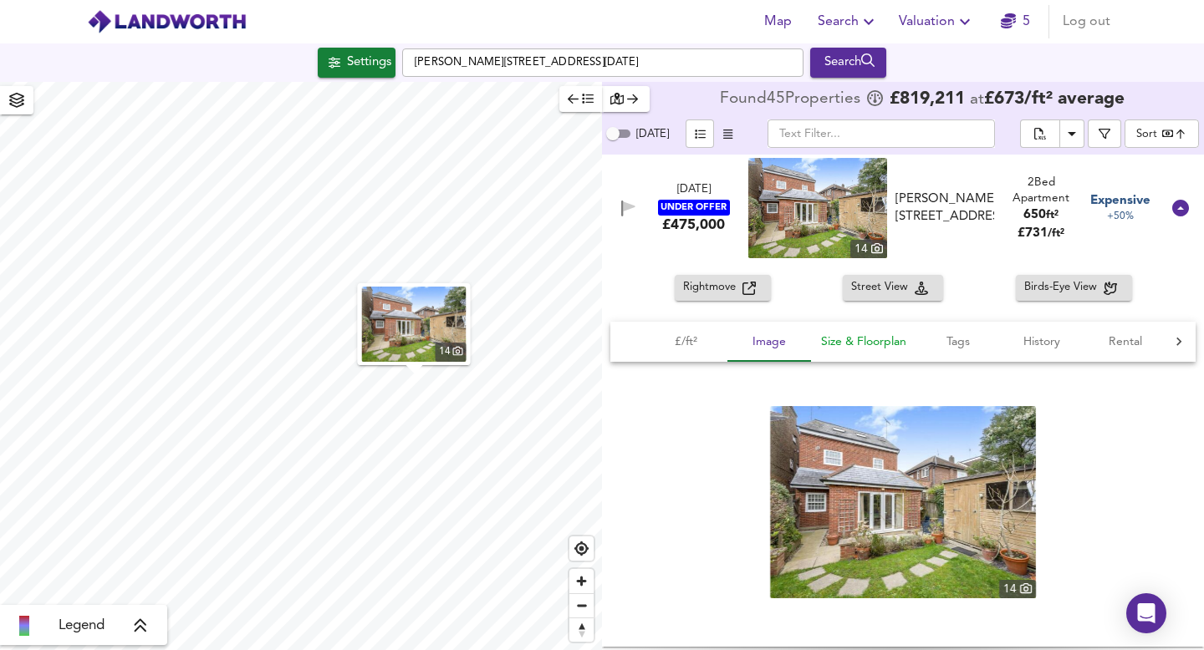
click at [860, 335] on span "Size & Floorplan" at bounding box center [863, 342] width 85 height 21
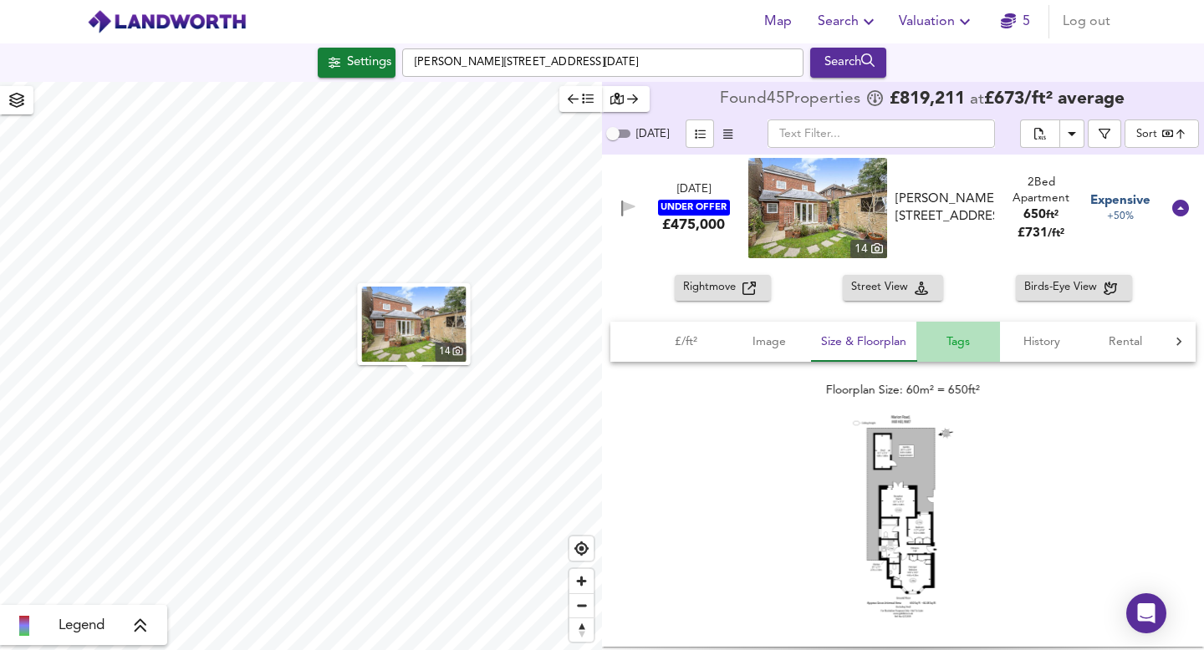
click at [953, 336] on span "Tags" at bounding box center [958, 342] width 64 height 21
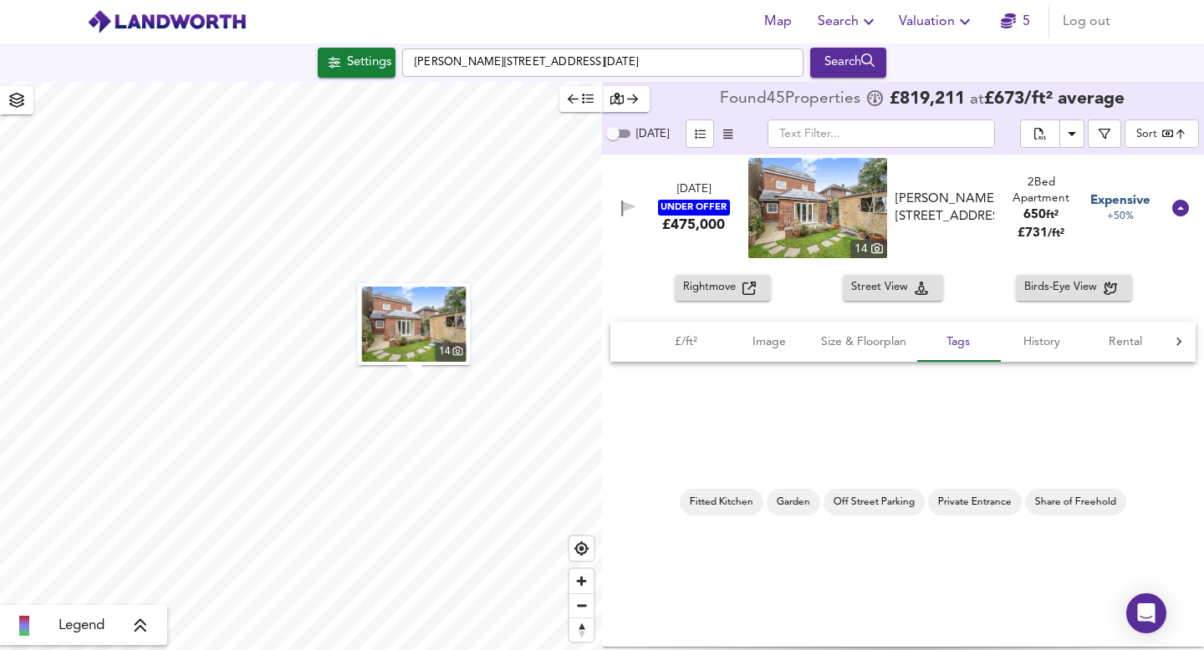
click at [957, 503] on span "Private Entrance" at bounding box center [975, 503] width 94 height 14
type input "Private Entrance"
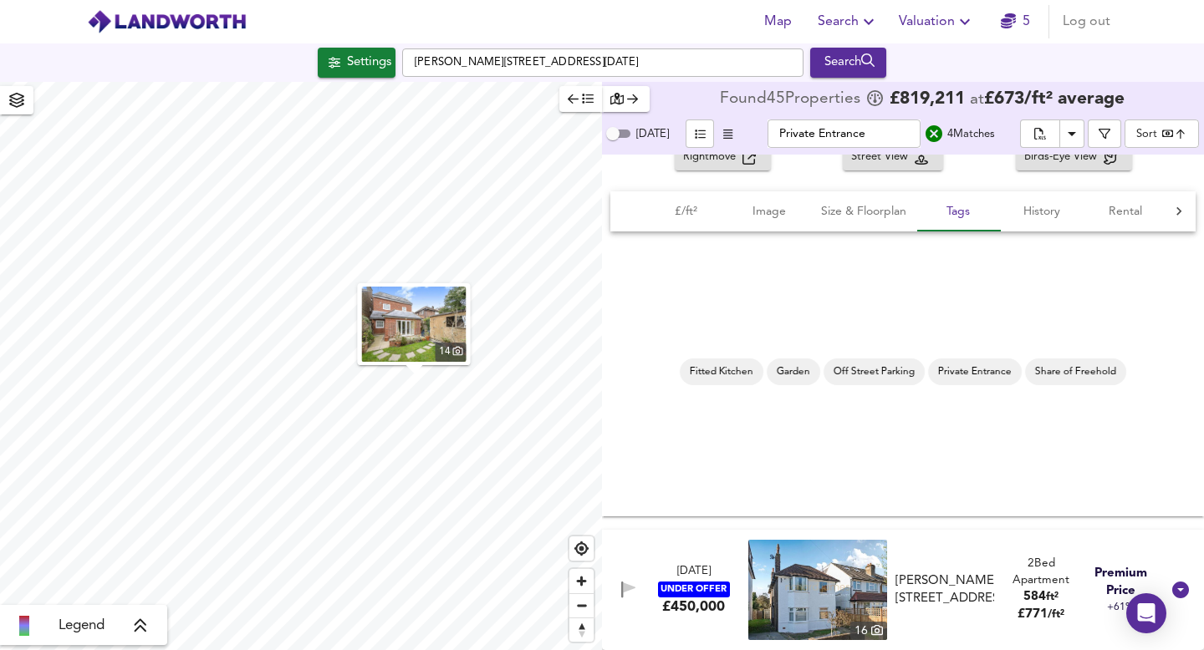
scroll to position [268, 0]
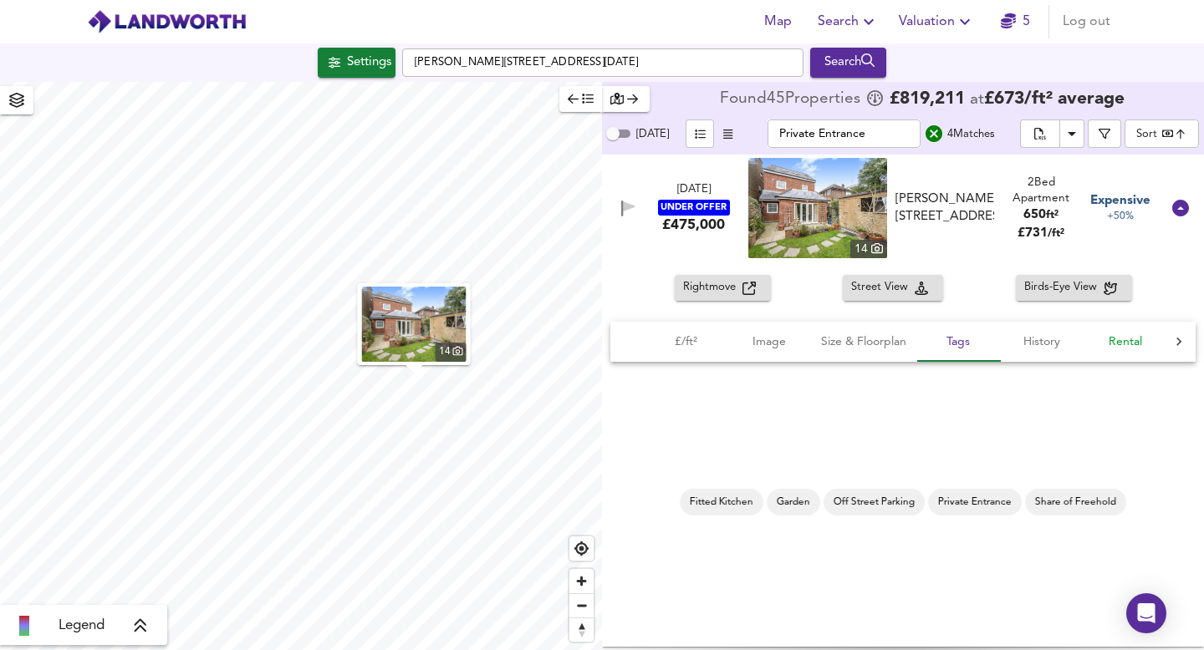
click at [1118, 344] on span "Rental" at bounding box center [1126, 342] width 64 height 21
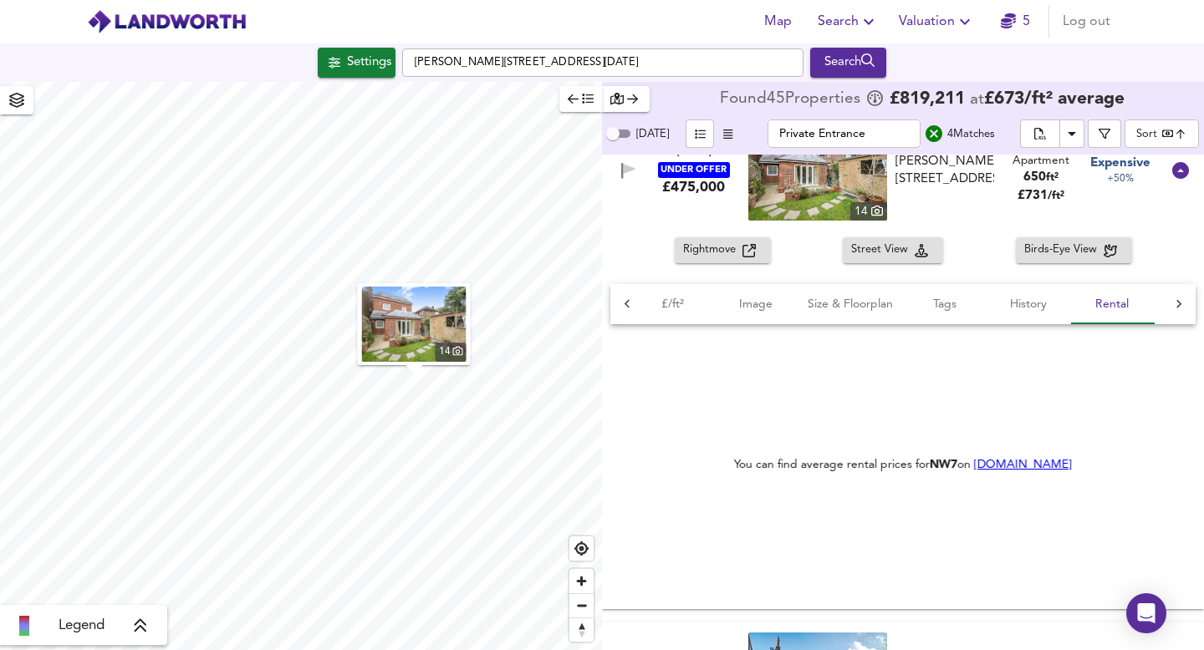
scroll to position [310, 0]
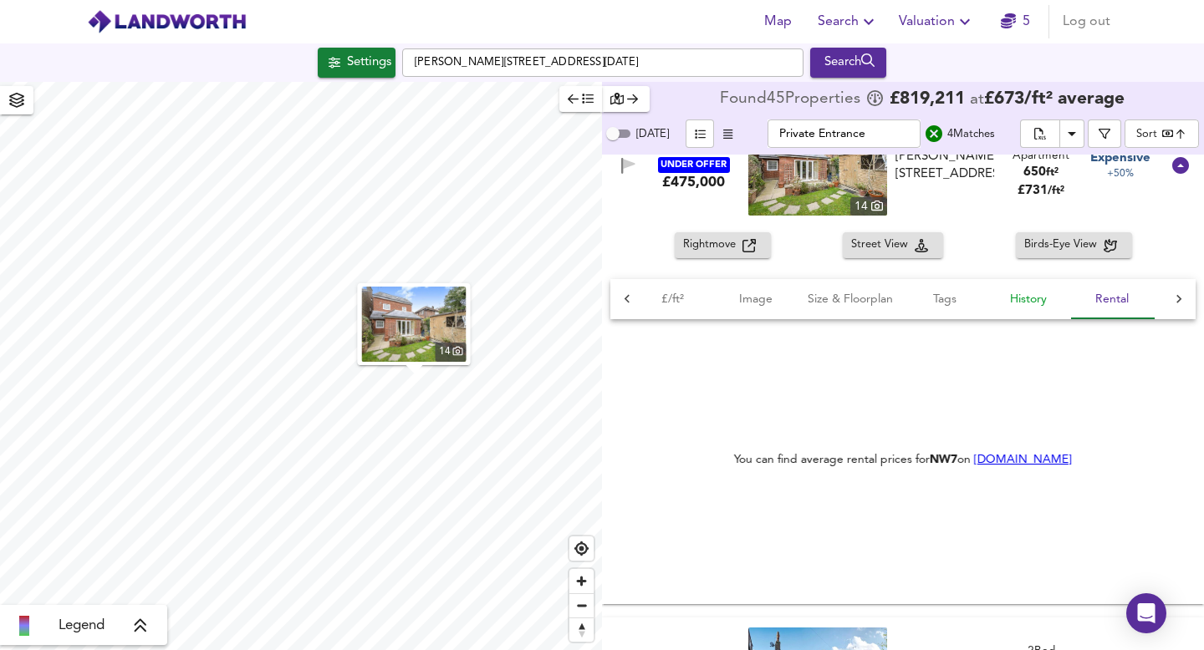
click at [1030, 306] on span "History" at bounding box center [1029, 299] width 64 height 21
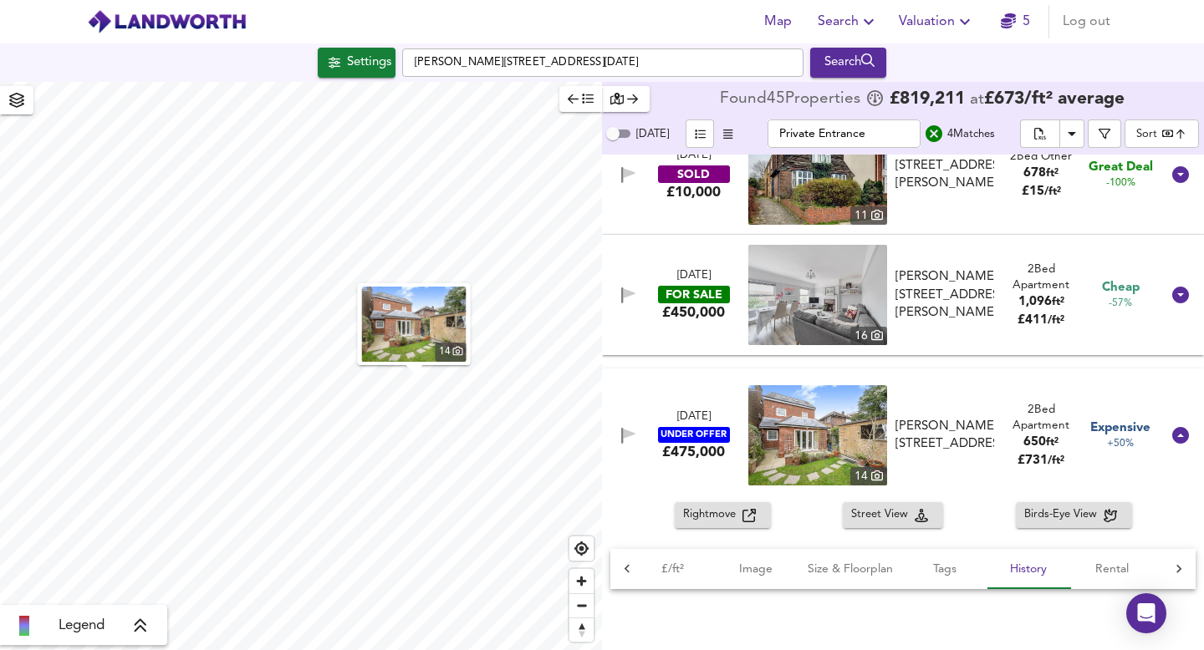
scroll to position [18, 0]
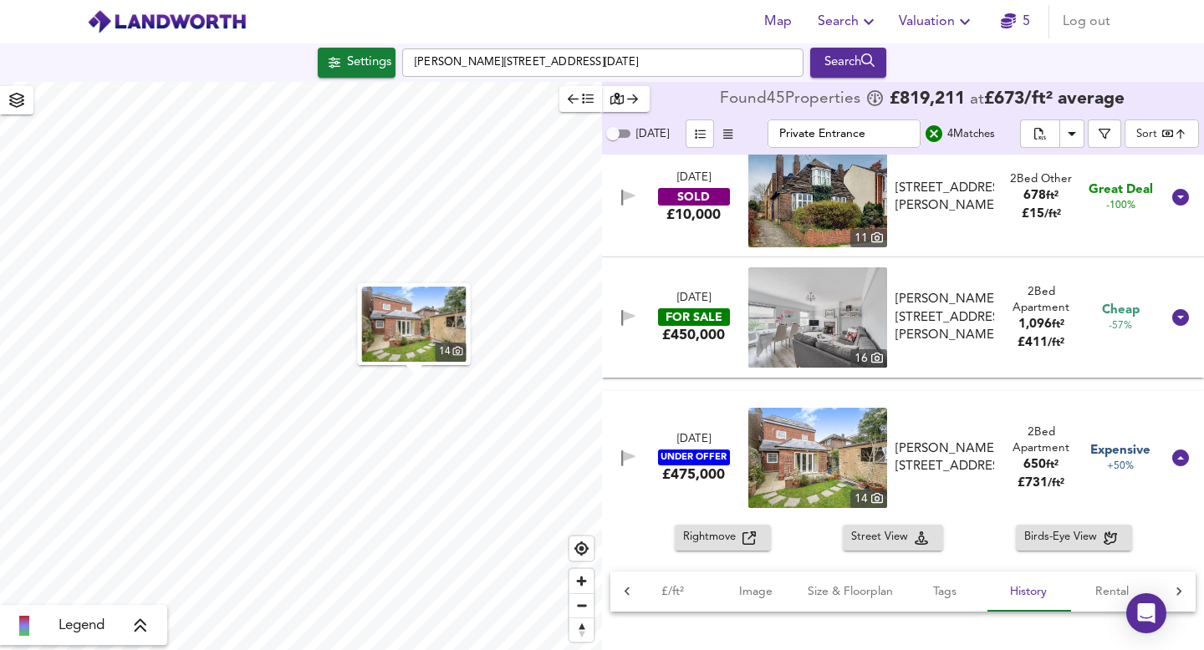
click at [1115, 454] on span "Expensive" at bounding box center [1120, 451] width 60 height 18
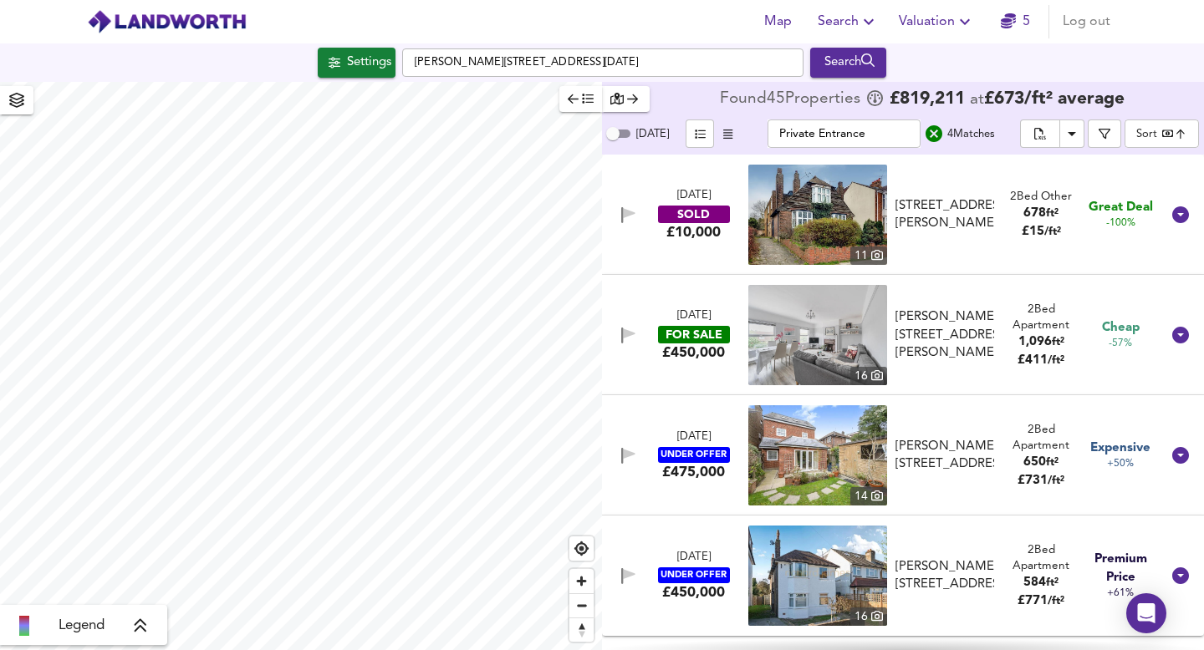
scroll to position [0, 0]
click at [625, 453] on icon "button" at bounding box center [629, 454] width 12 height 10
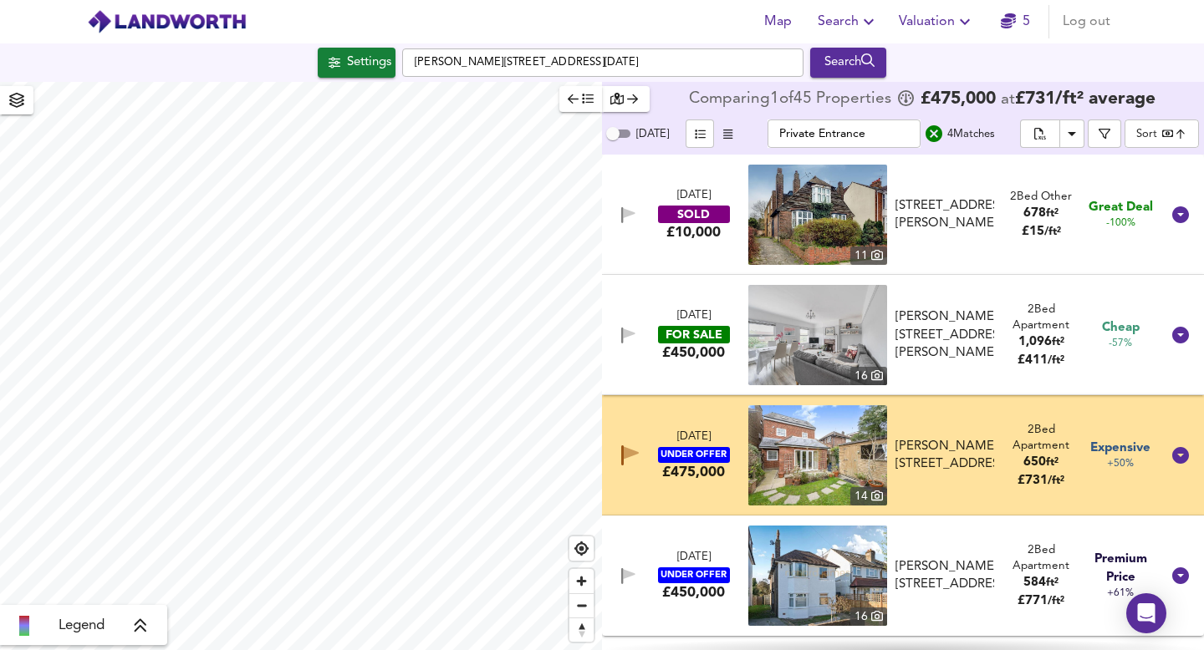
click at [727, 434] on div "[DATE] UNDER OFFER £475,000" at bounding box center [693, 456] width 106 height 52
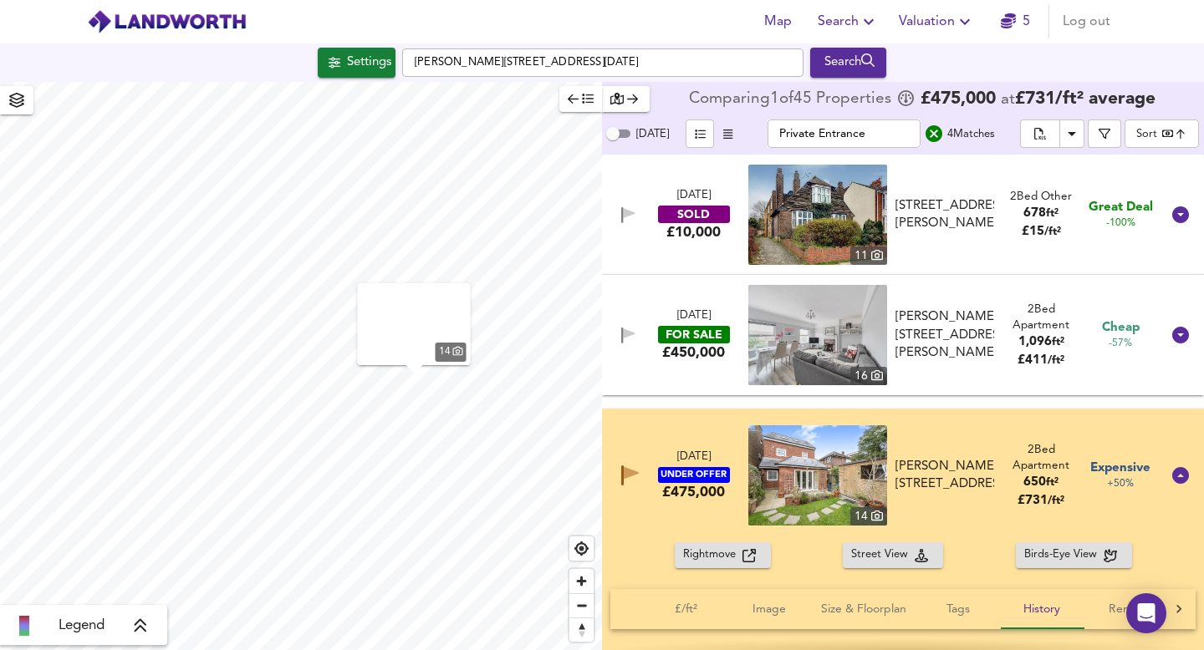
click at [727, 434] on div "[DATE] UNDER OFFER £475,000 [STREET_ADDRESS][PERSON_NAME][PERSON_NAME] 2 Bed Ap…" at bounding box center [882, 476] width 555 height 100
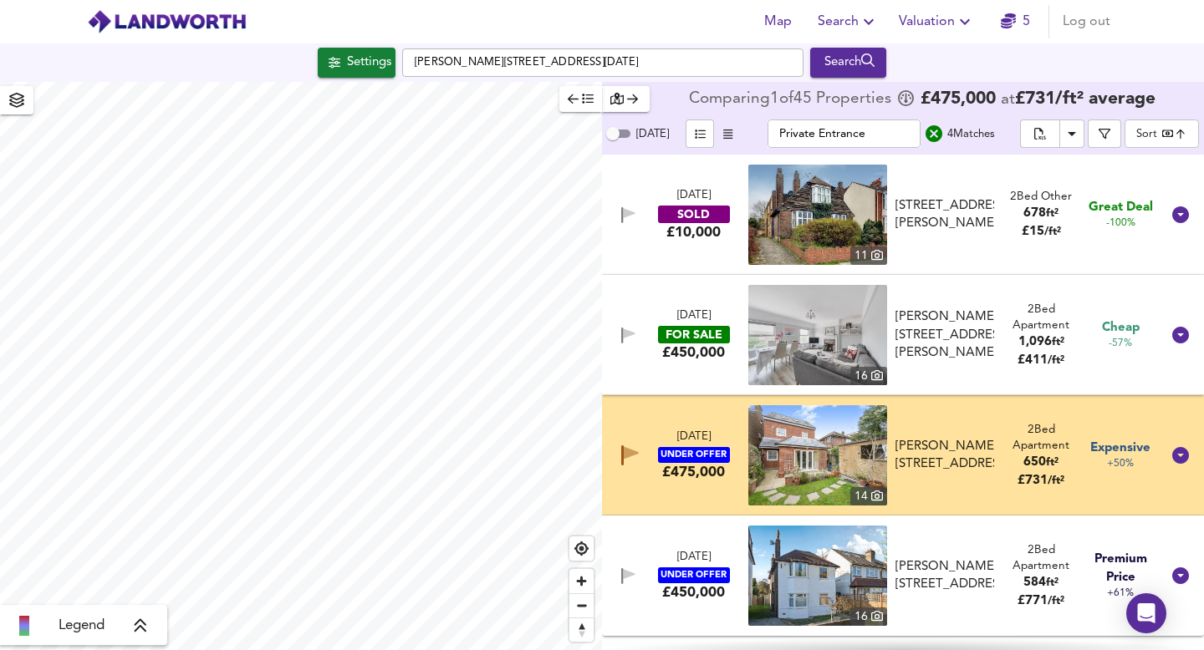
click at [723, 432] on div "[DATE] UNDER OFFER £475,000" at bounding box center [693, 456] width 106 height 52
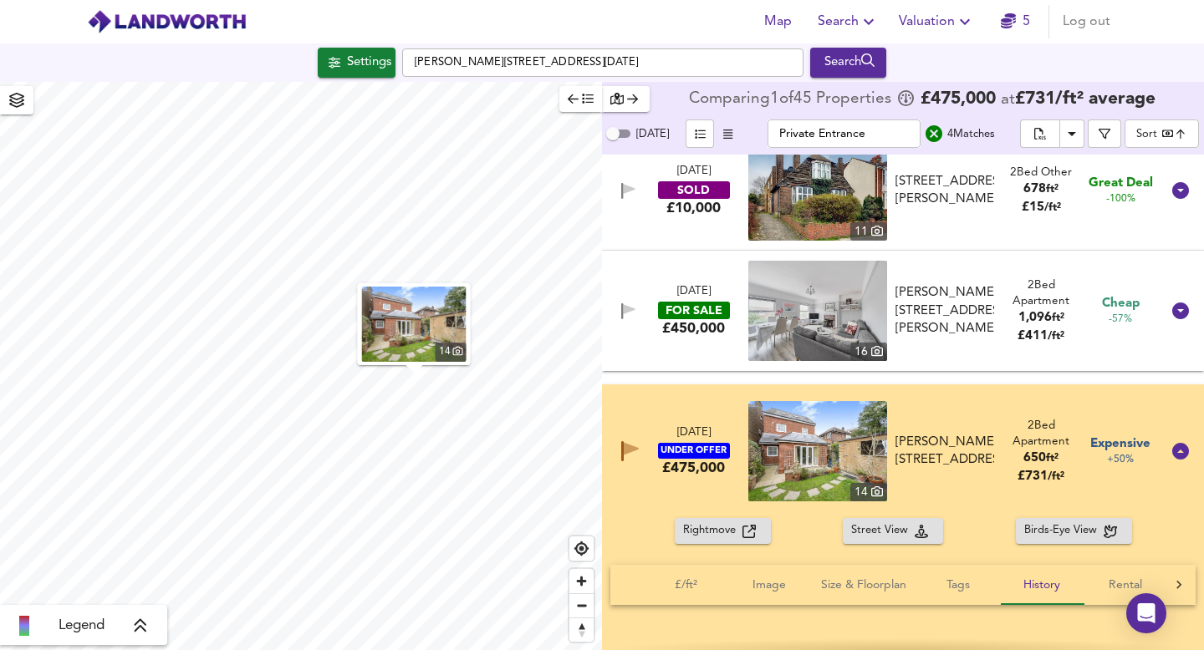
scroll to position [25, 0]
click at [696, 409] on div "[DATE] UNDER OFFER £475,000 [STREET_ADDRESS][PERSON_NAME][PERSON_NAME] 2 Bed Ap…" at bounding box center [882, 450] width 555 height 100
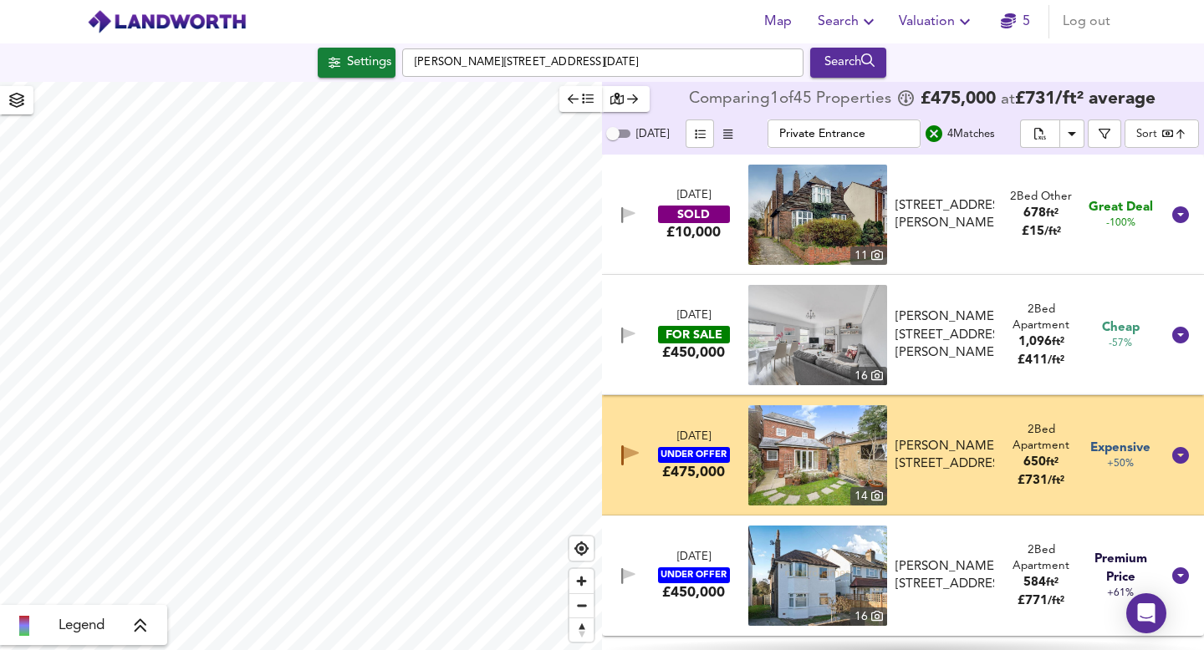
scroll to position [0, 0]
click at [702, 442] on div "[DATE]" at bounding box center [693, 438] width 33 height 16
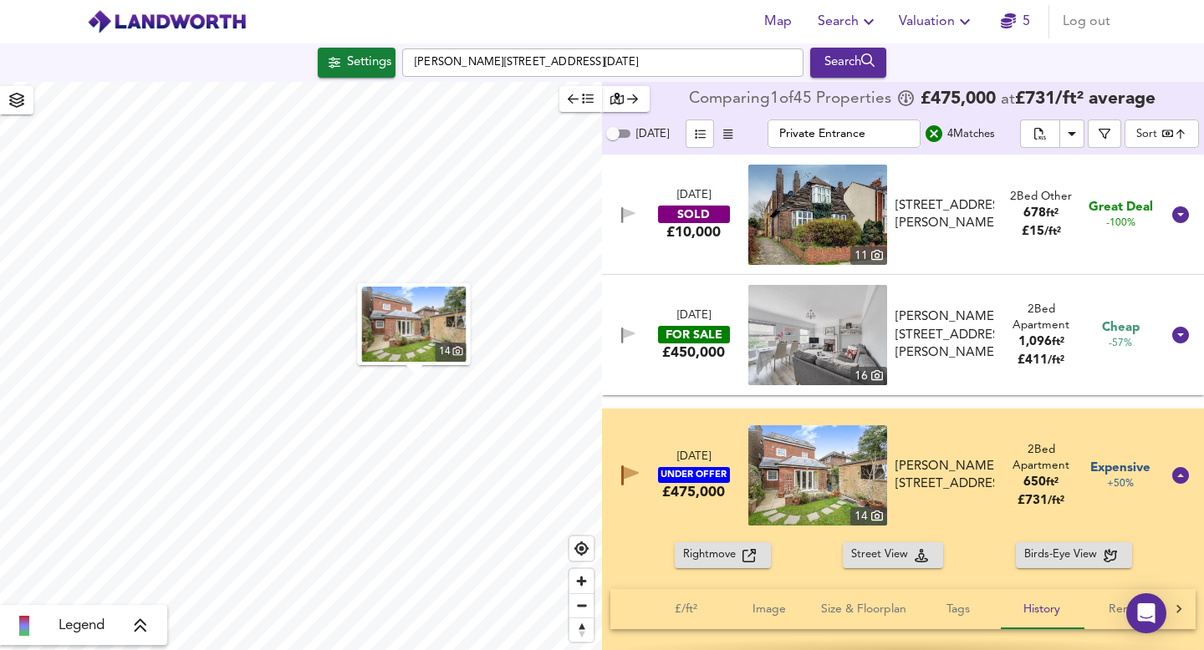
click at [699, 446] on div "[DATE] UNDER OFFER £475,000 [STREET_ADDRESS][PERSON_NAME][PERSON_NAME] 2 Bed Ap…" at bounding box center [882, 476] width 555 height 100
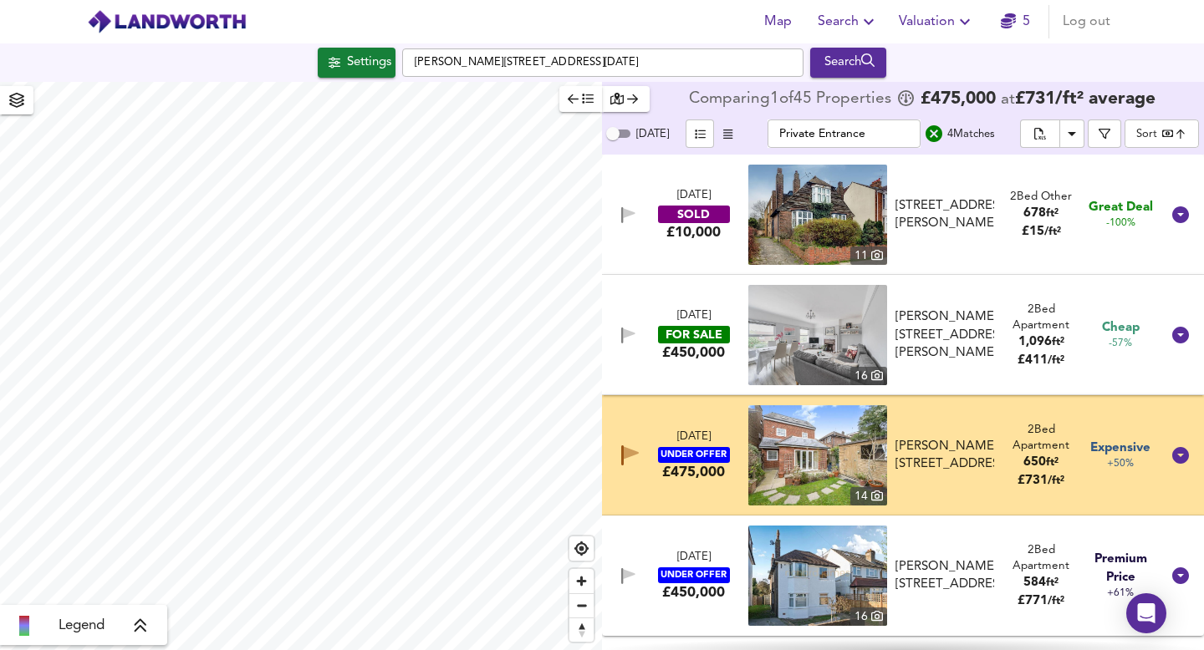
click at [699, 446] on span "[DATE]" at bounding box center [693, 439] width 33 height 18
